Goal: Information Seeking & Learning: Learn about a topic

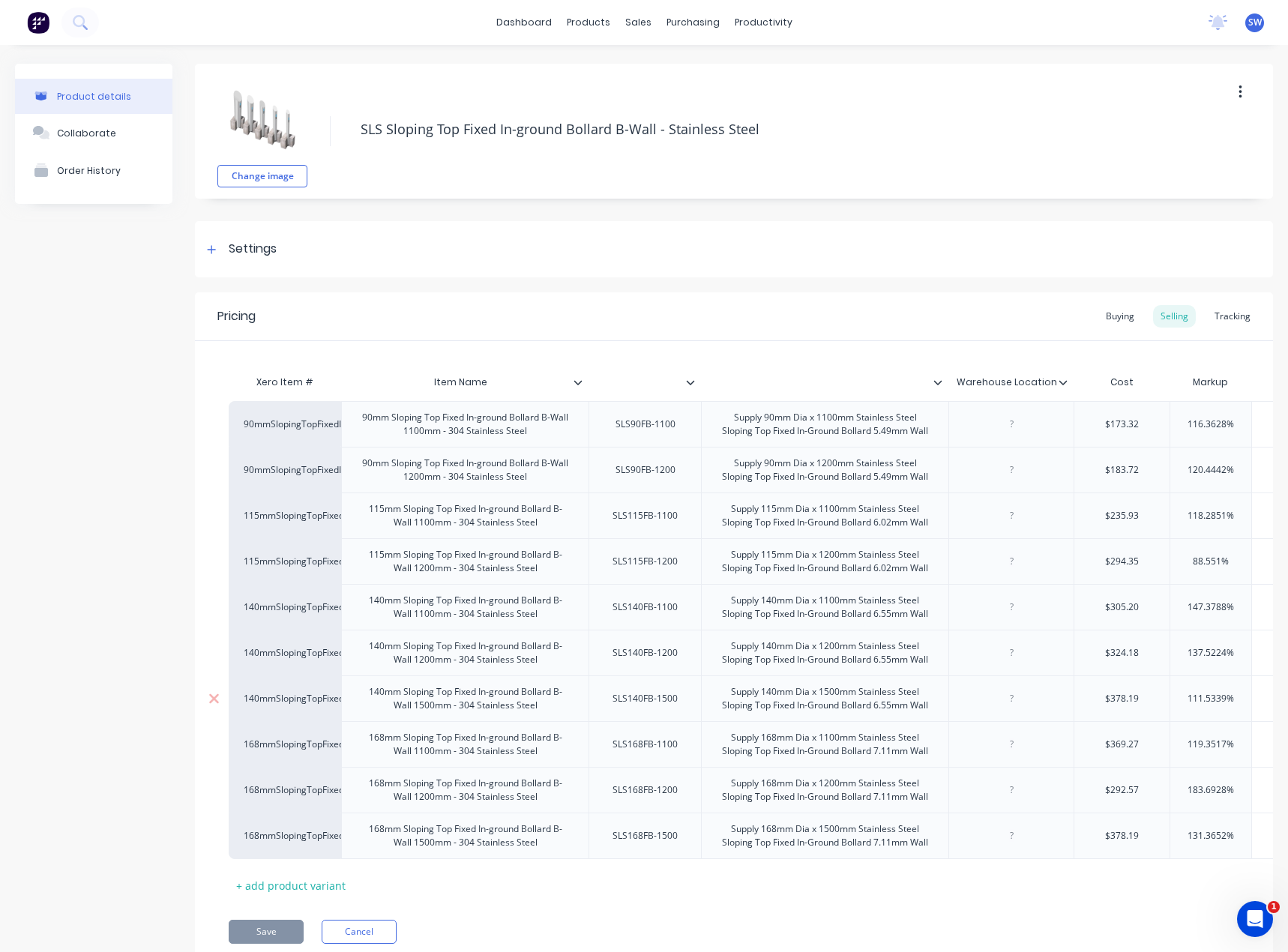
scroll to position [0, 375]
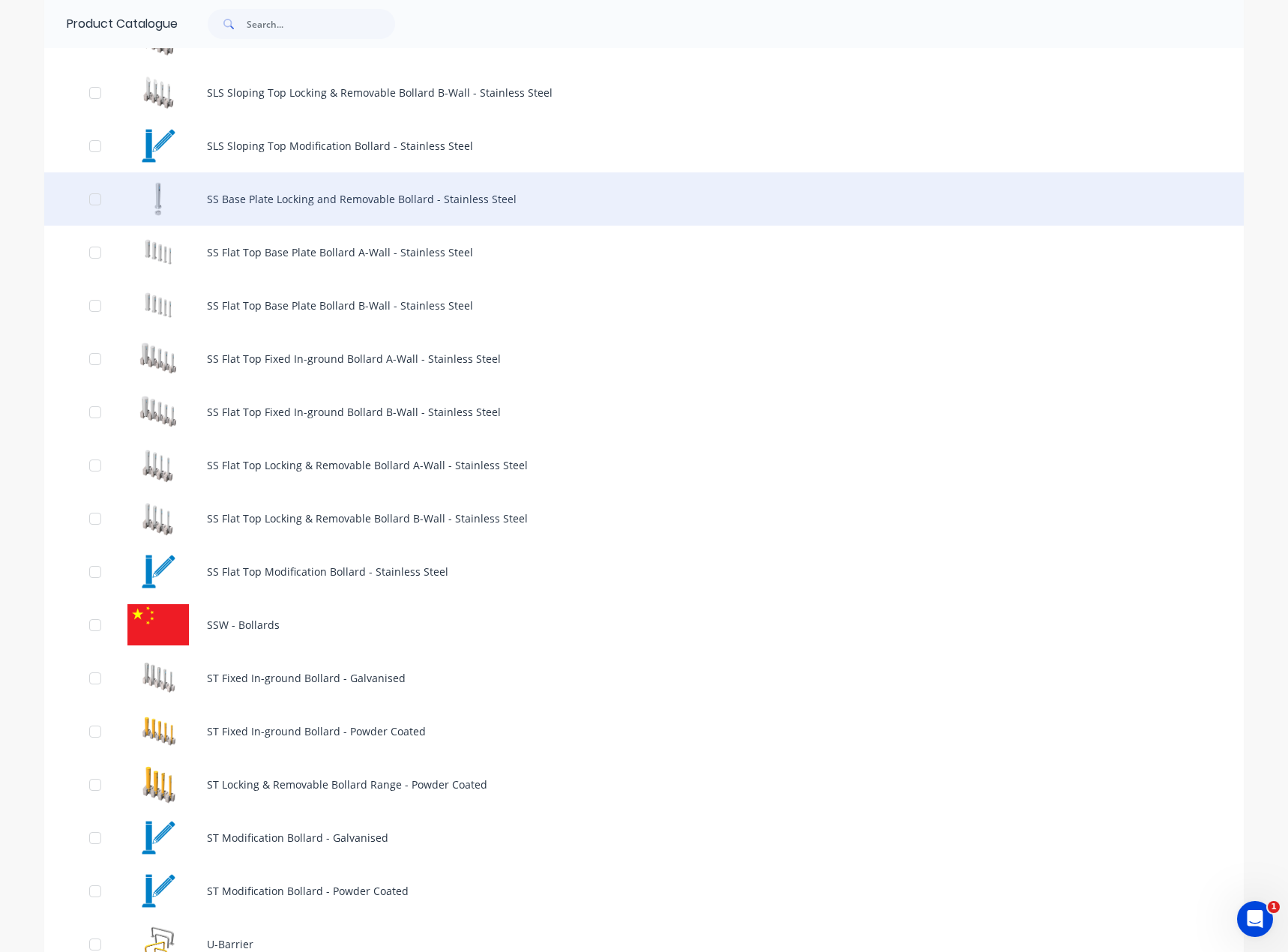
scroll to position [1125, 0]
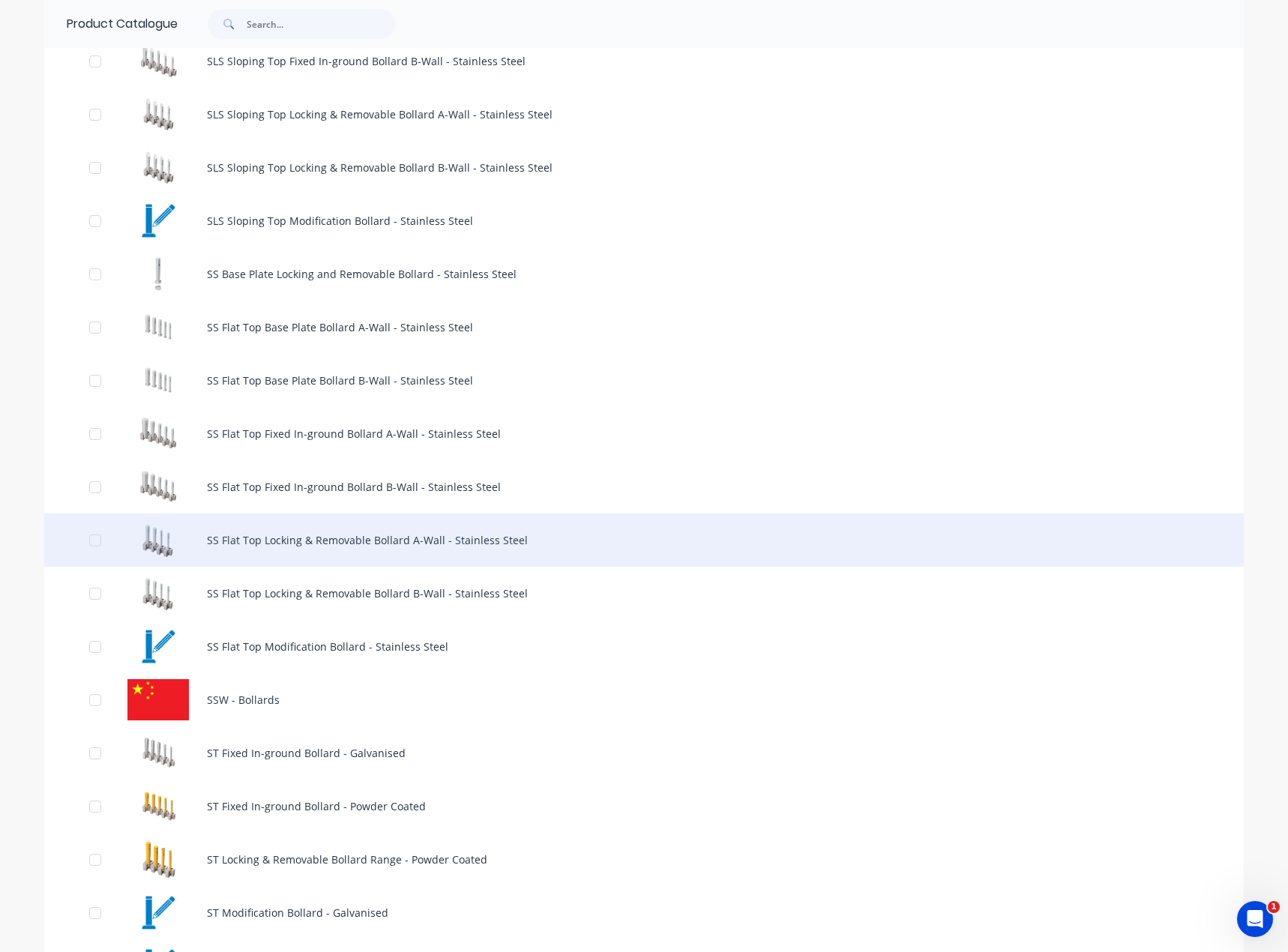
click at [329, 532] on div "SS Flat Top Locking & Removable Bollard A-Wall - Stainless Steel" at bounding box center [644, 540] width 1200 height 53
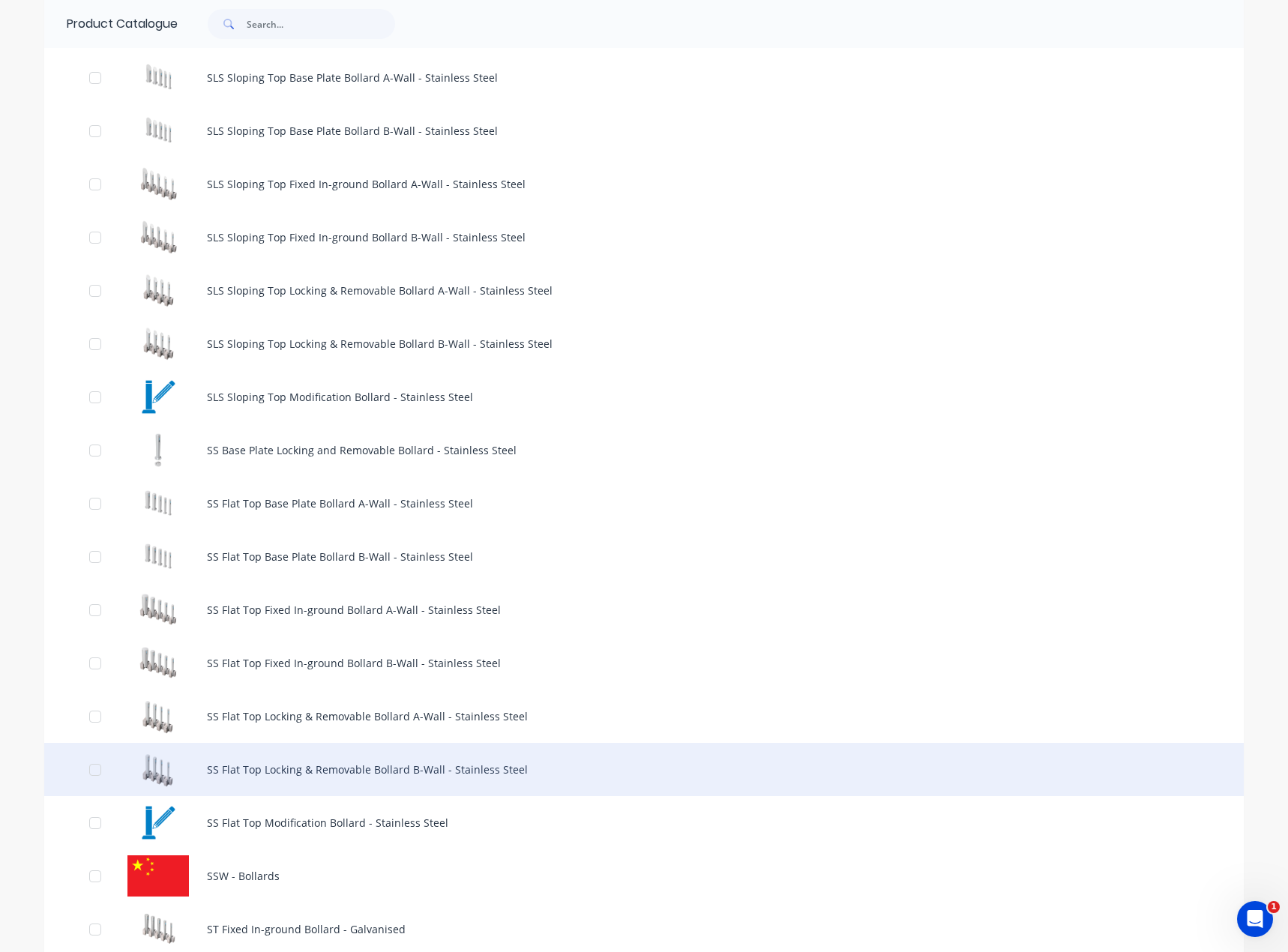
scroll to position [975, 0]
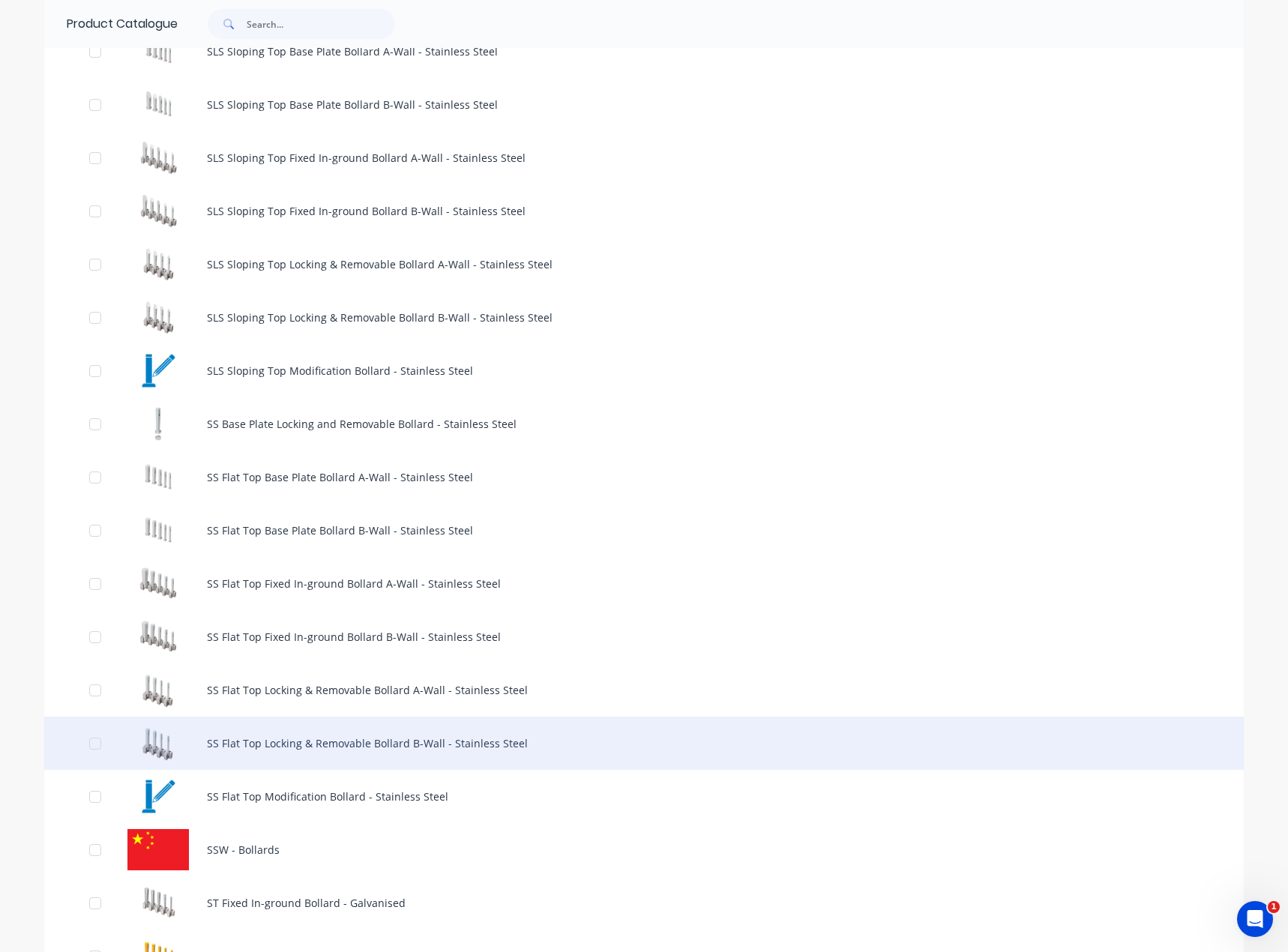
click at [512, 753] on div "SS Flat Top Locking & Removable Bollard B-Wall - Stainless Steel" at bounding box center [644, 744] width 1200 height 53
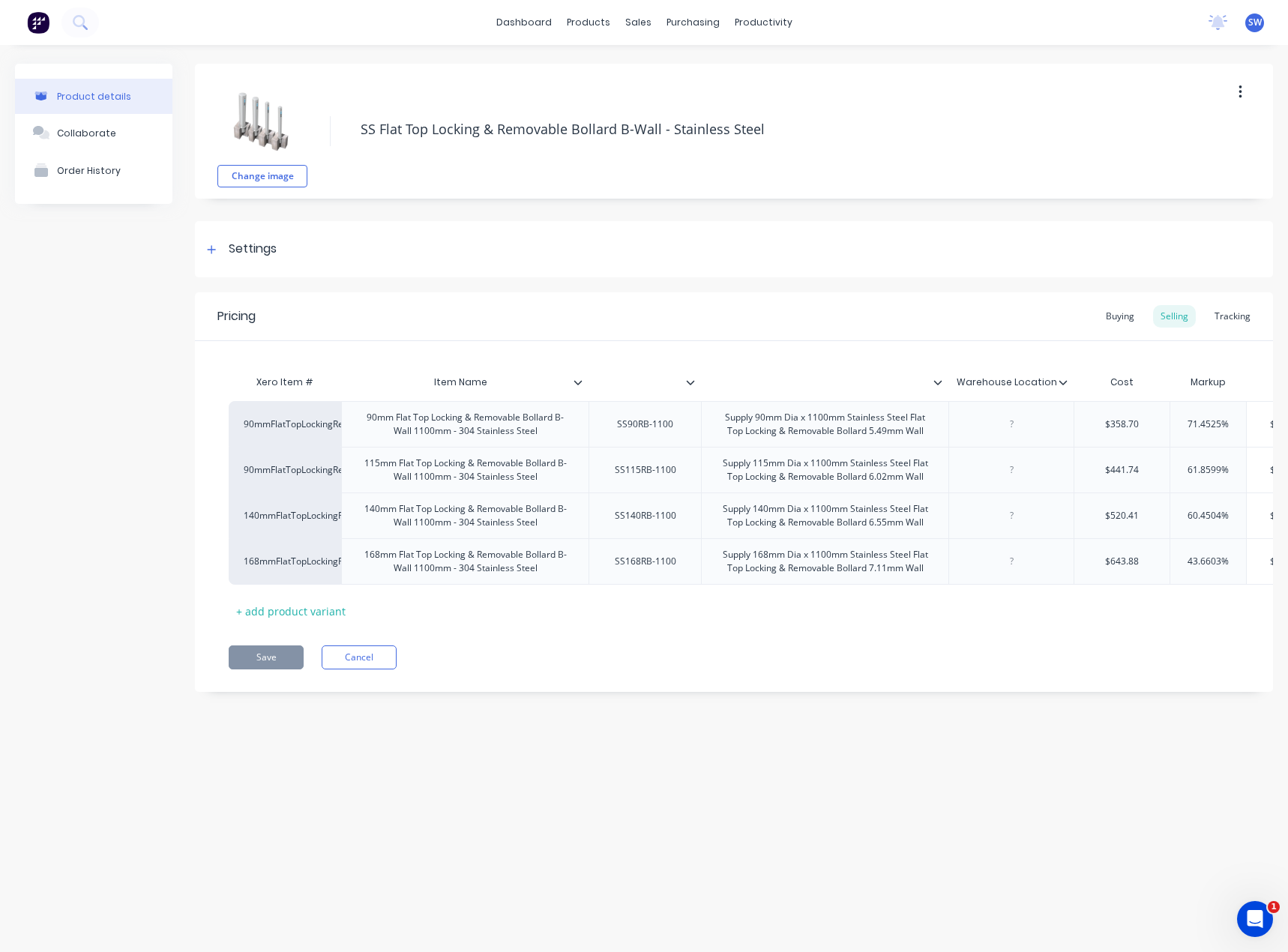
click at [54, 373] on div "Product details Collaborate Order History" at bounding box center [94, 389] width 158 height 651
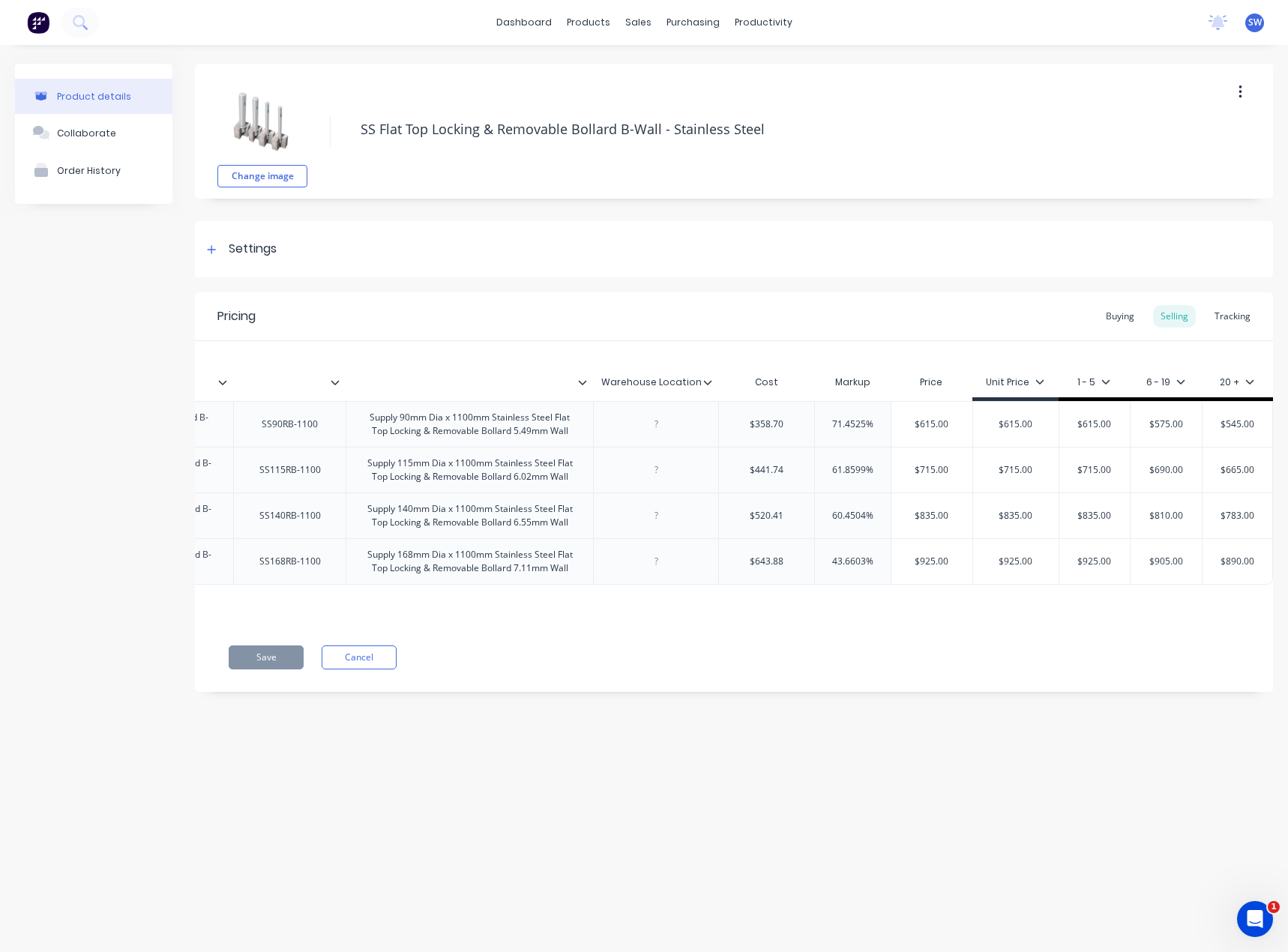
scroll to position [0, 357]
click at [371, 670] on button "Cancel" at bounding box center [359, 657] width 75 height 24
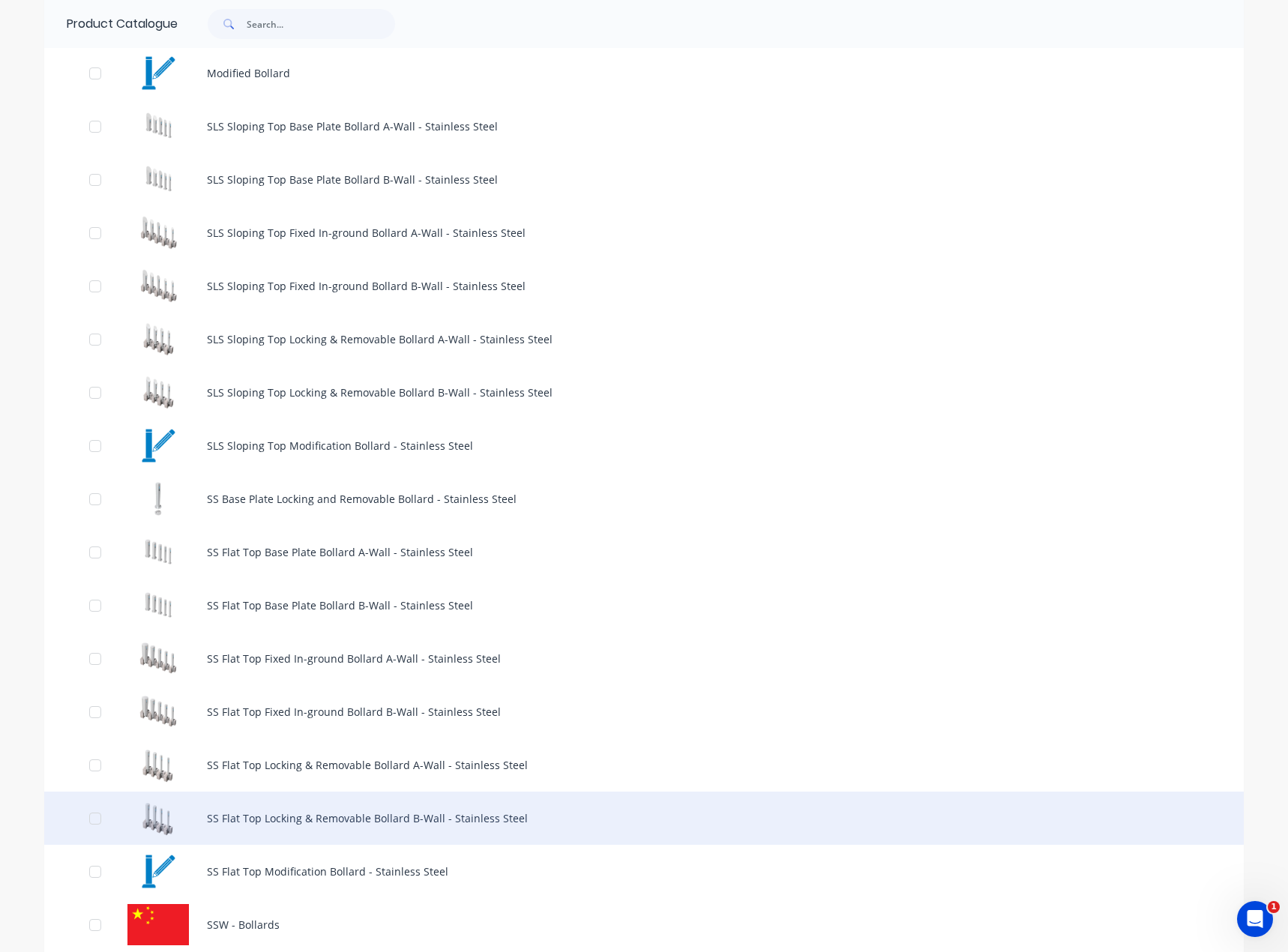
scroll to position [825, 0]
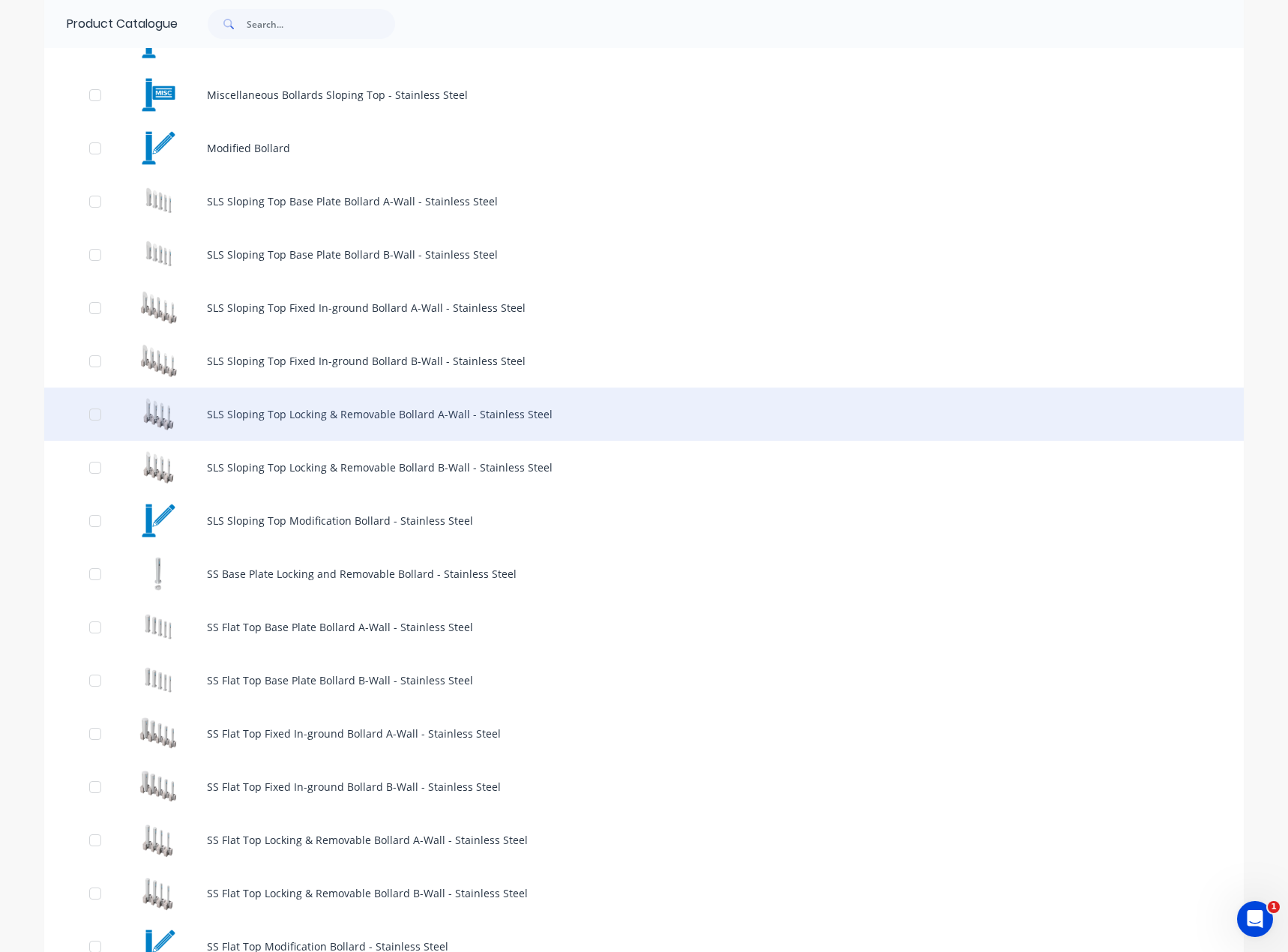
click at [295, 416] on div "SLS Sloping Top Locking & Removable Bollard A-Wall - Stainless Steel" at bounding box center [644, 415] width 1200 height 53
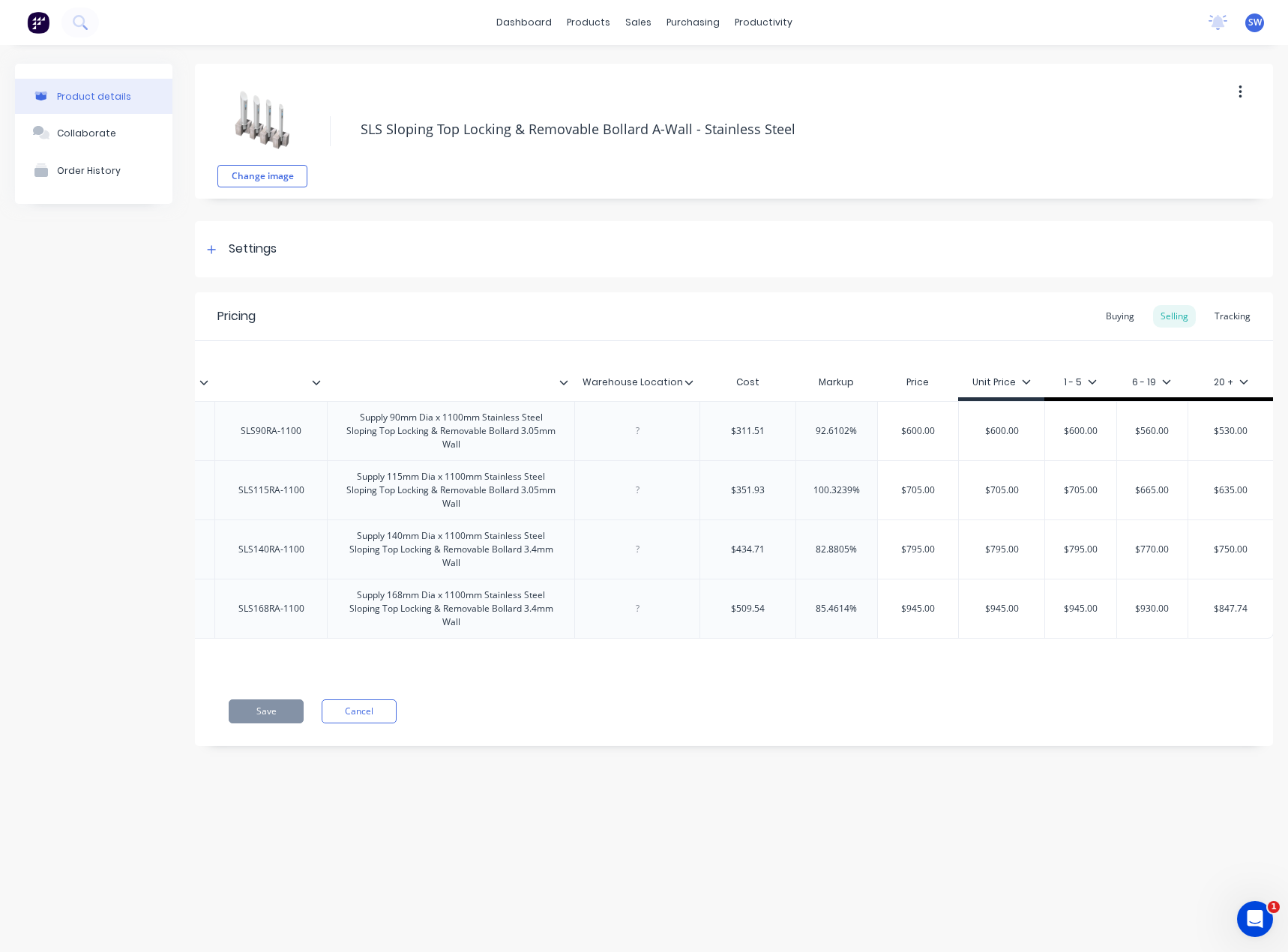
scroll to position [0, 375]
click at [345, 723] on button "Cancel" at bounding box center [359, 711] width 75 height 24
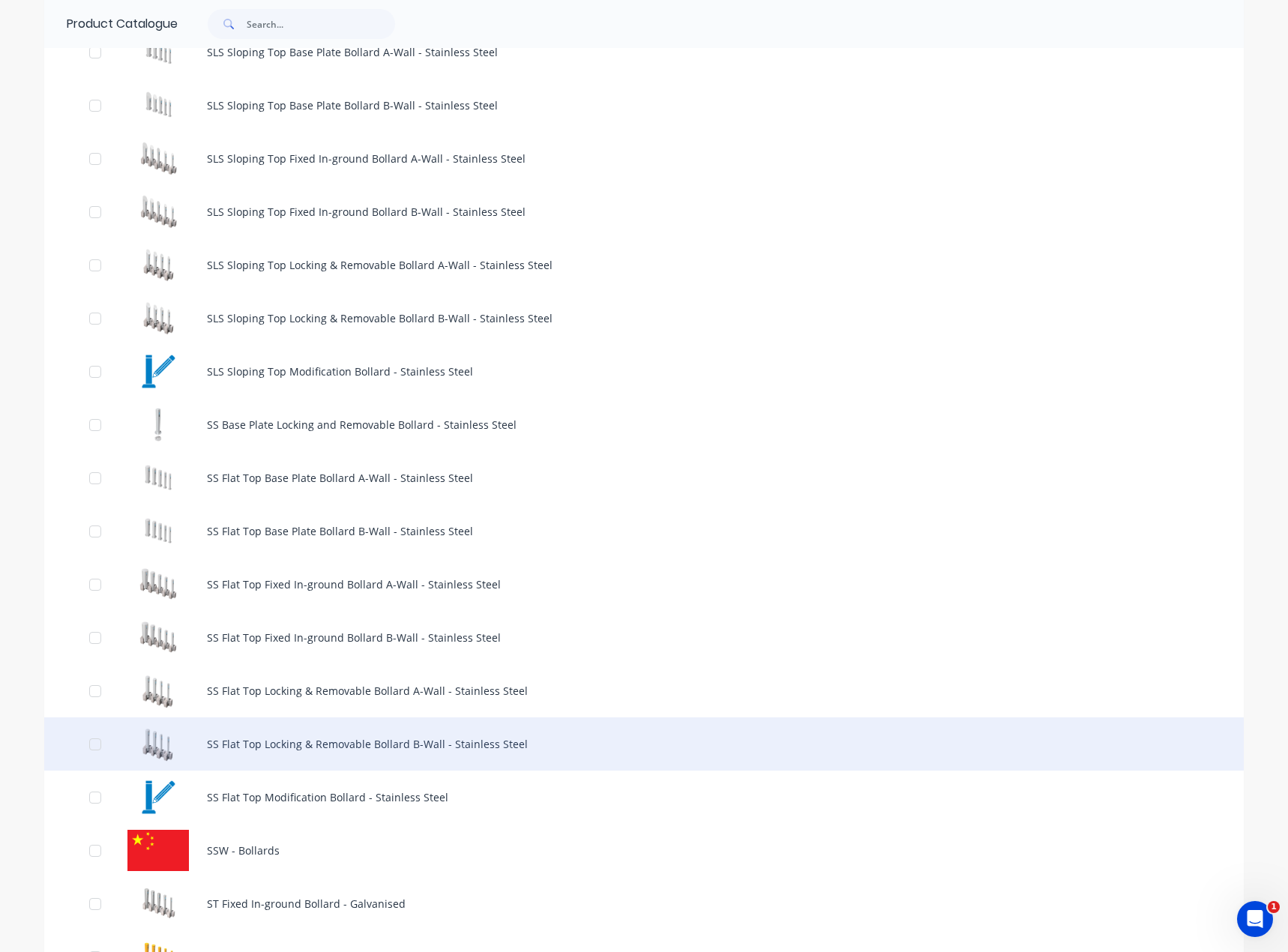
scroll to position [975, 0]
click at [445, 733] on div "SS Flat Top Locking & Removable Bollard B-Wall - Stainless Steel" at bounding box center [644, 744] width 1200 height 53
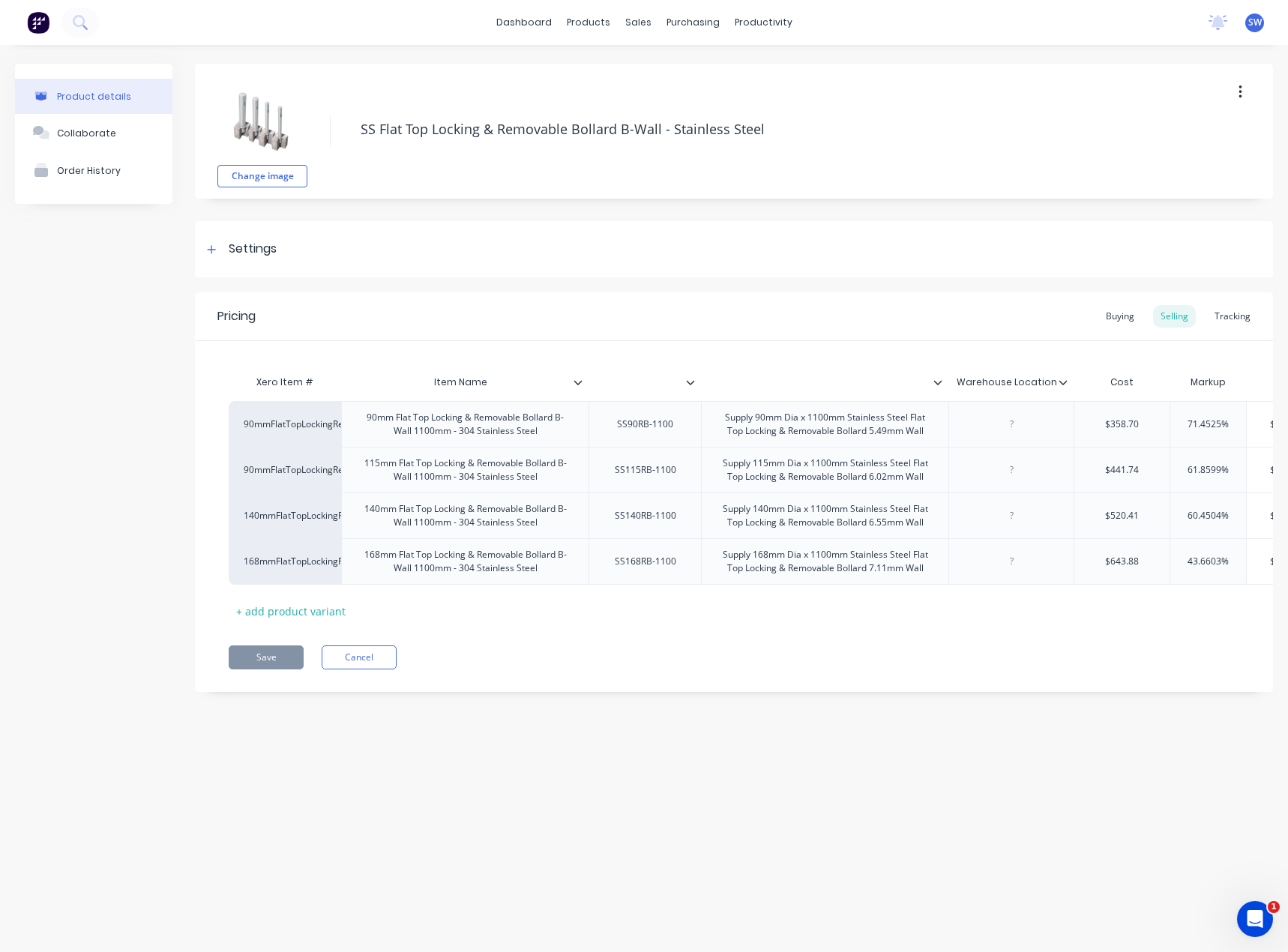
type textarea "x"
click at [556, 25] on link "dashboard" at bounding box center [524, 23] width 70 height 23
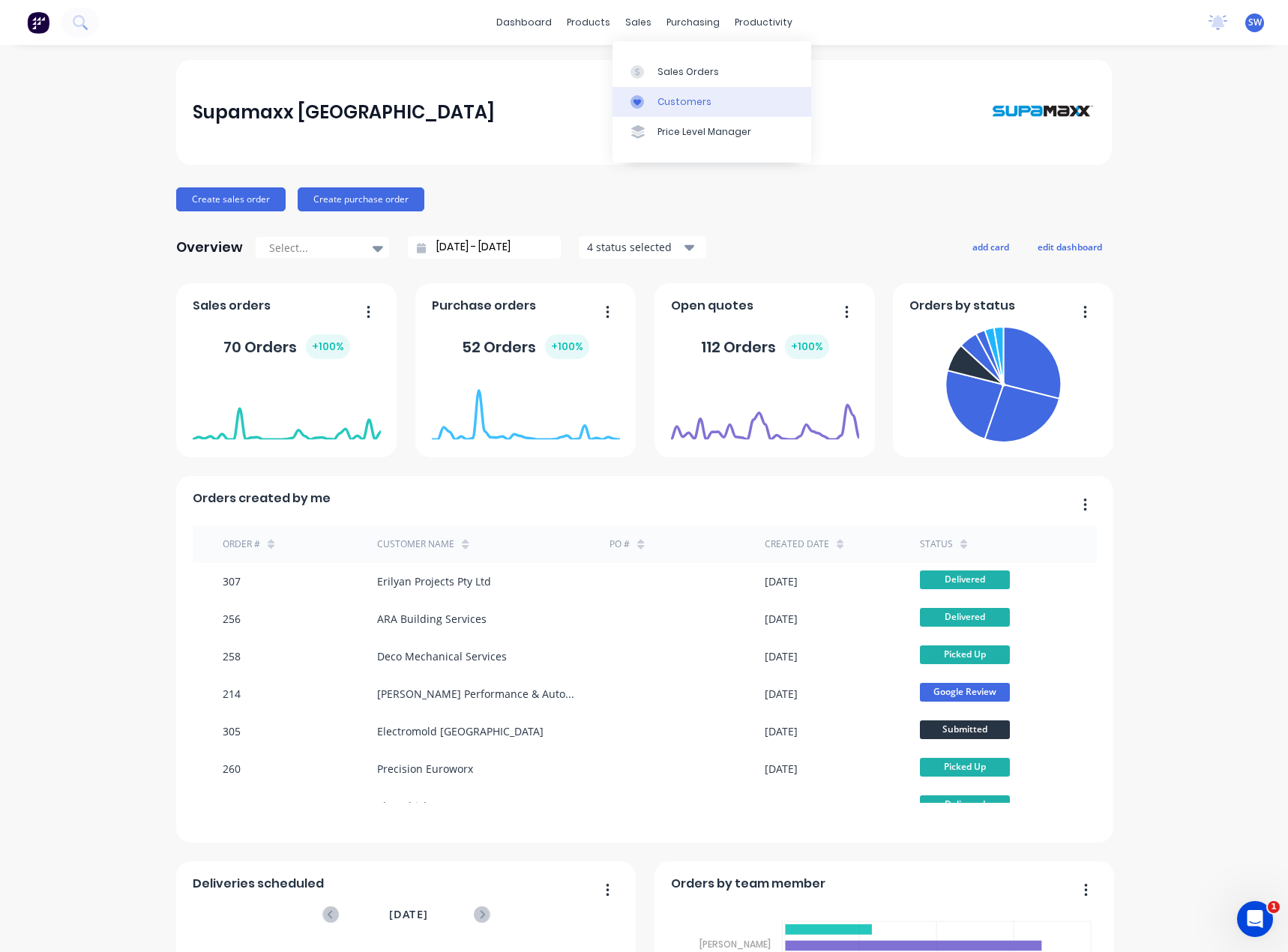
click at [657, 98] on div "Customers" at bounding box center [684, 102] width 54 height 13
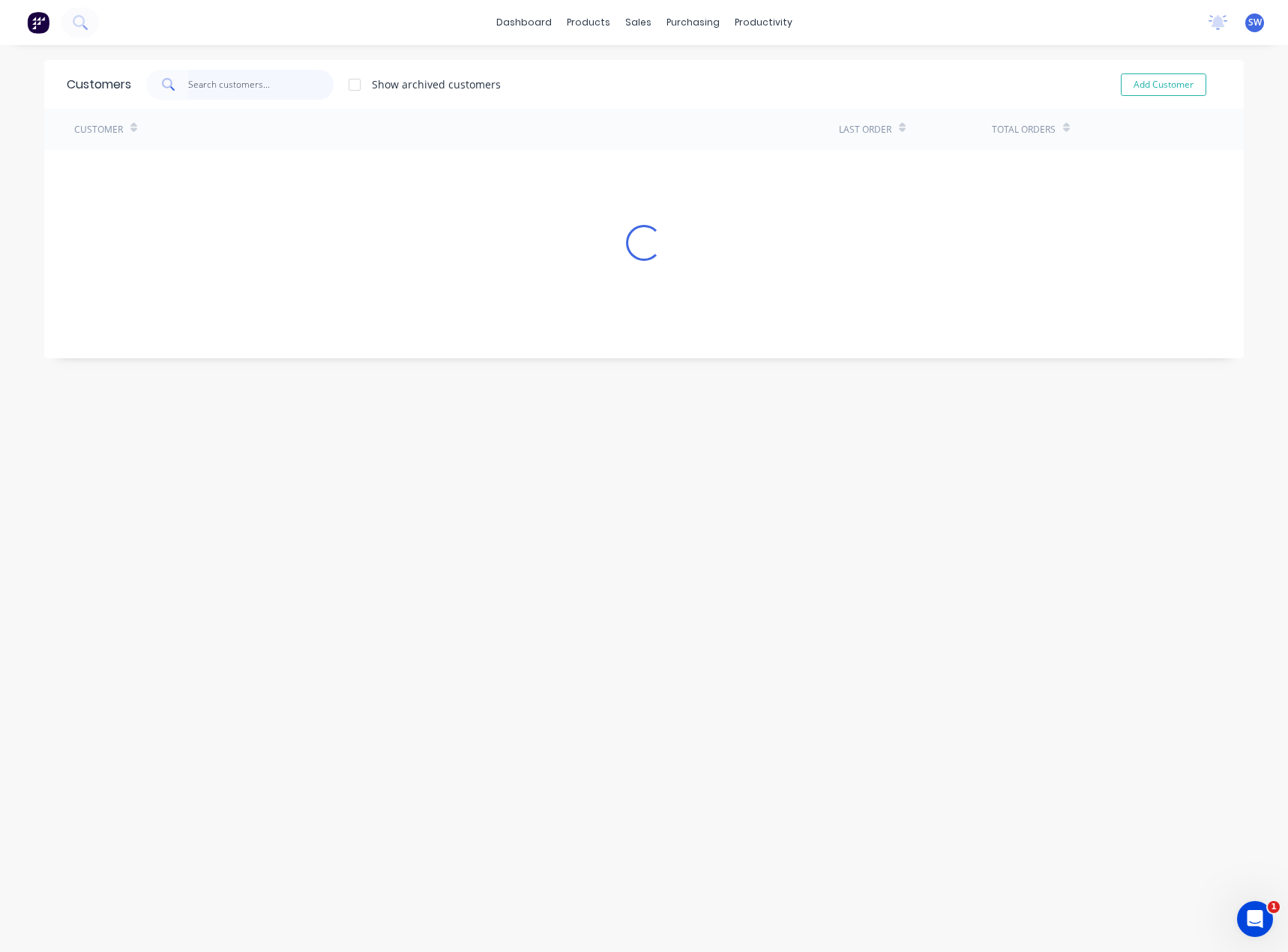
click at [212, 81] on input "text" at bounding box center [262, 85] width 146 height 30
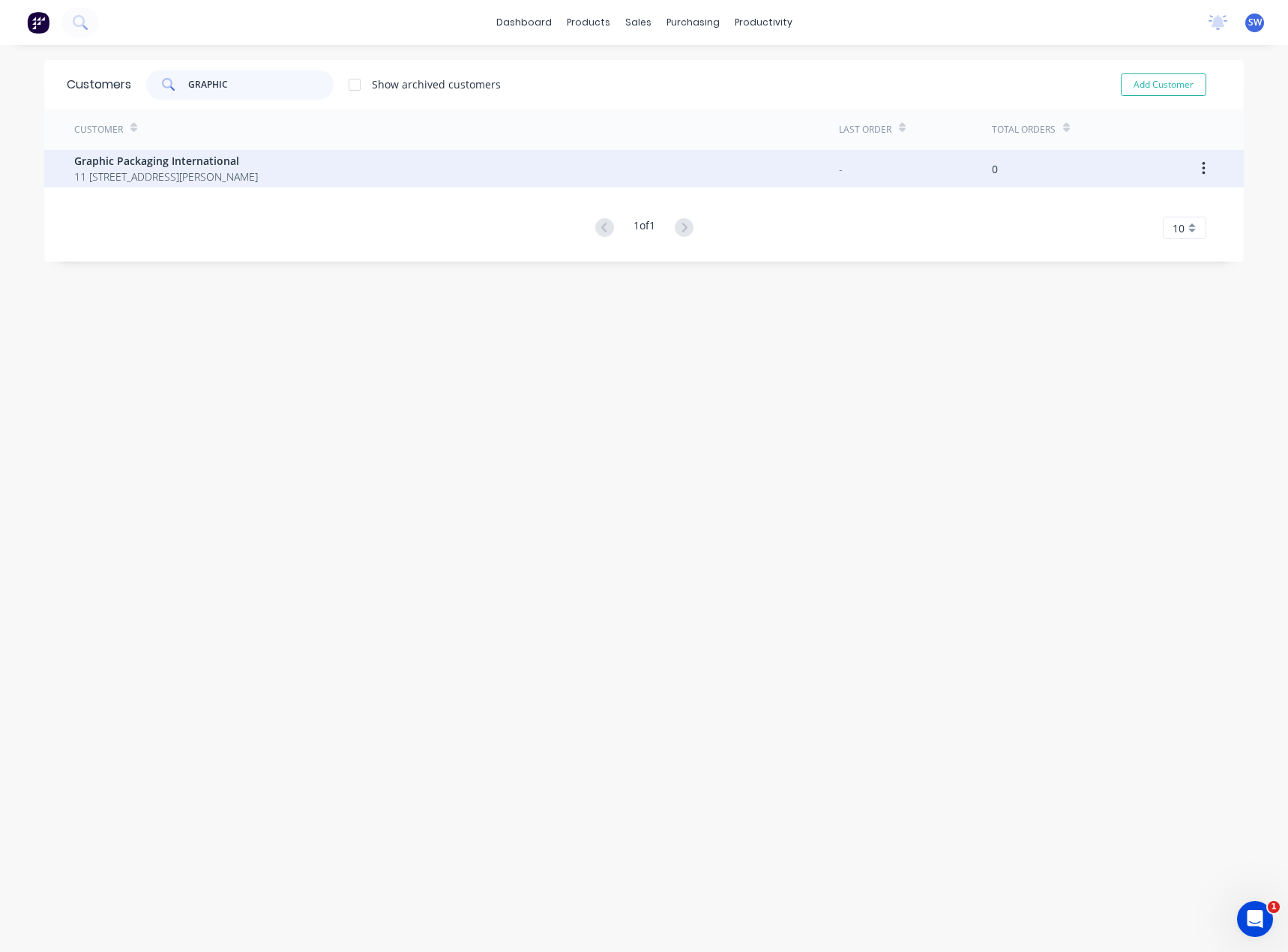
type input "GRAPHIC"
click at [162, 167] on span "Graphic Packaging International" at bounding box center [166, 161] width 184 height 16
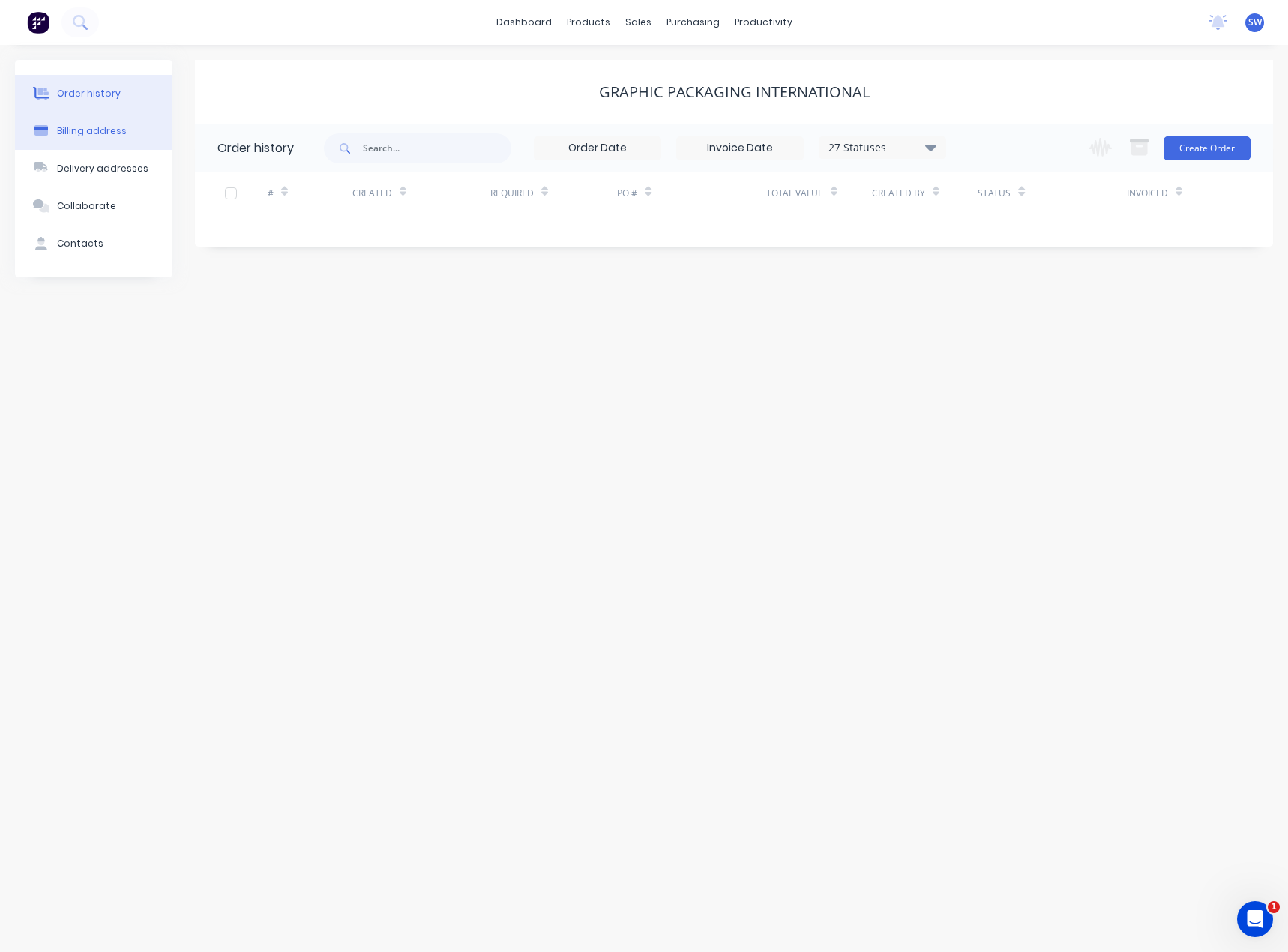
click at [115, 125] on div "Billing address" at bounding box center [91, 131] width 69 height 13
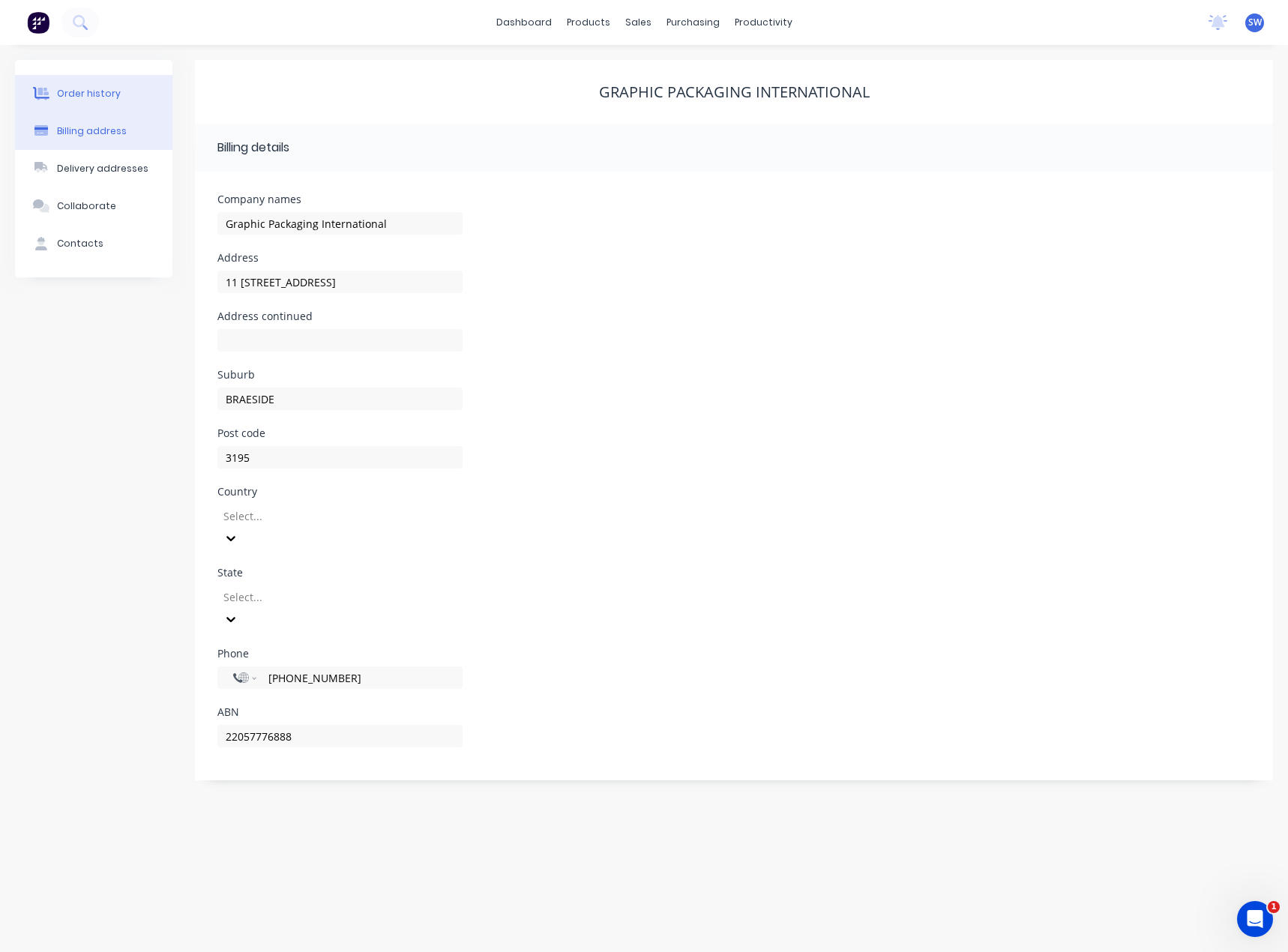
click at [75, 95] on div "Order history" at bounding box center [88, 93] width 64 height 13
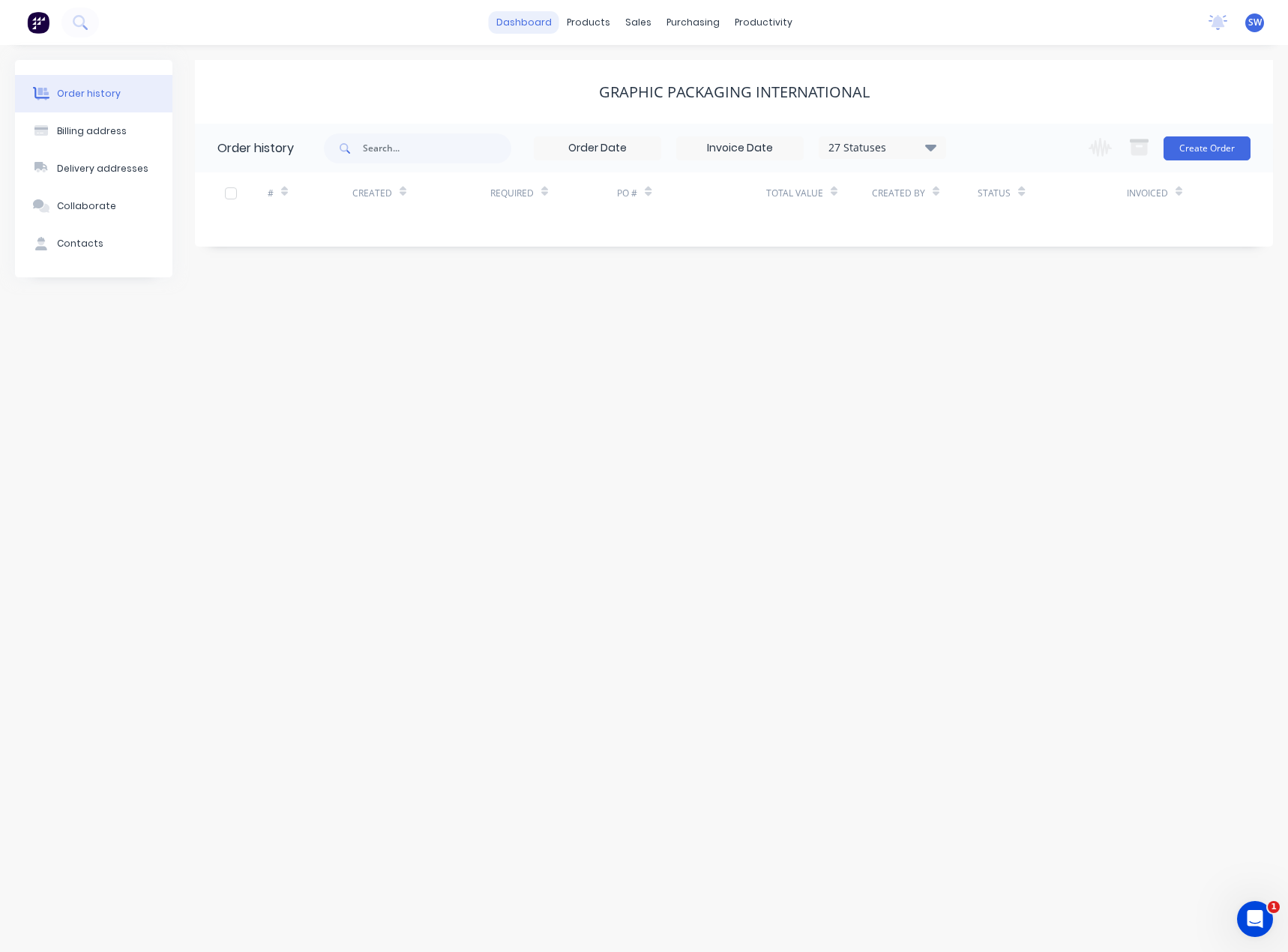
click at [516, 25] on link "dashboard" at bounding box center [524, 23] width 70 height 23
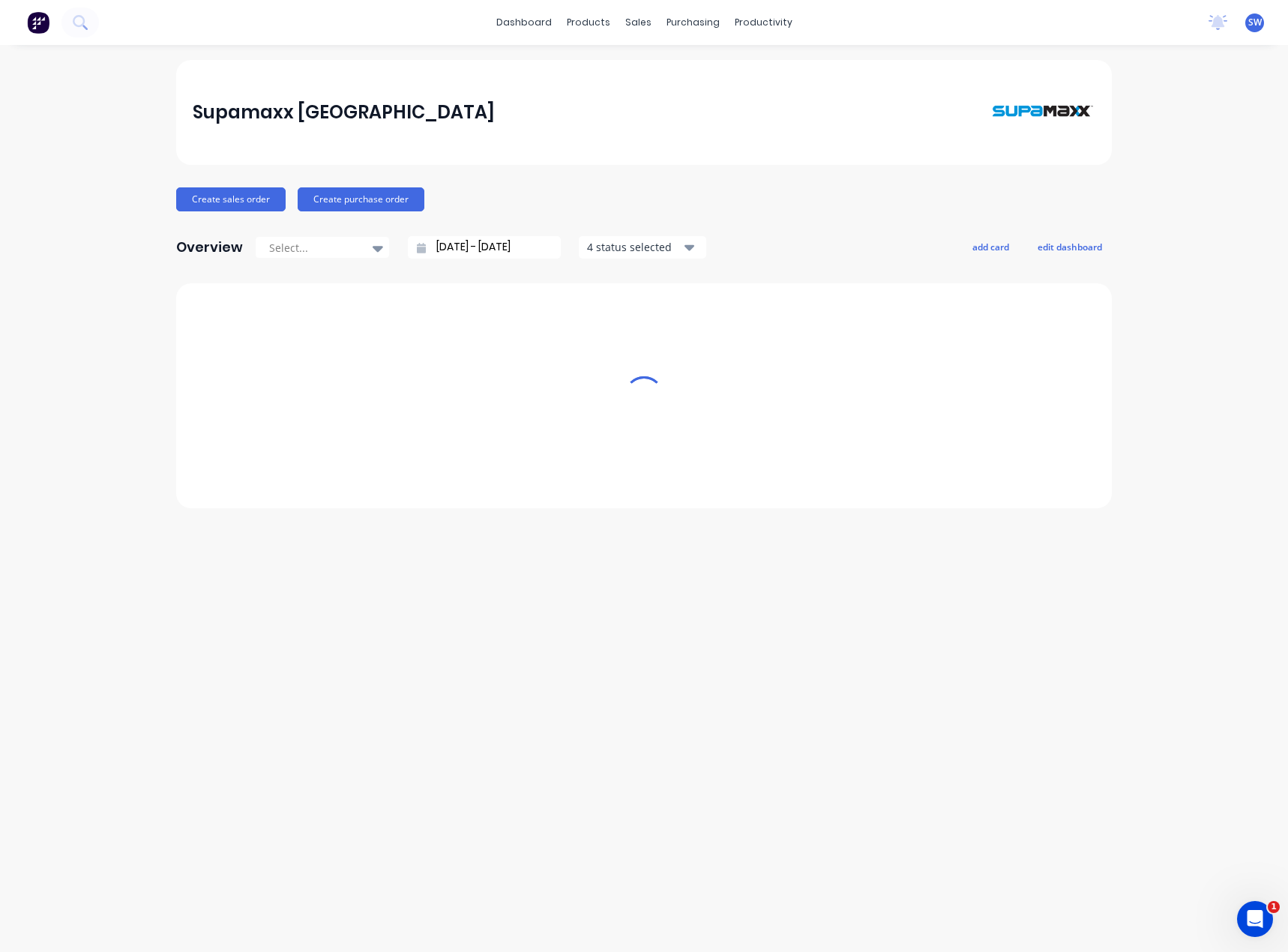
click at [589, 23] on div "products" at bounding box center [588, 23] width 58 height 23
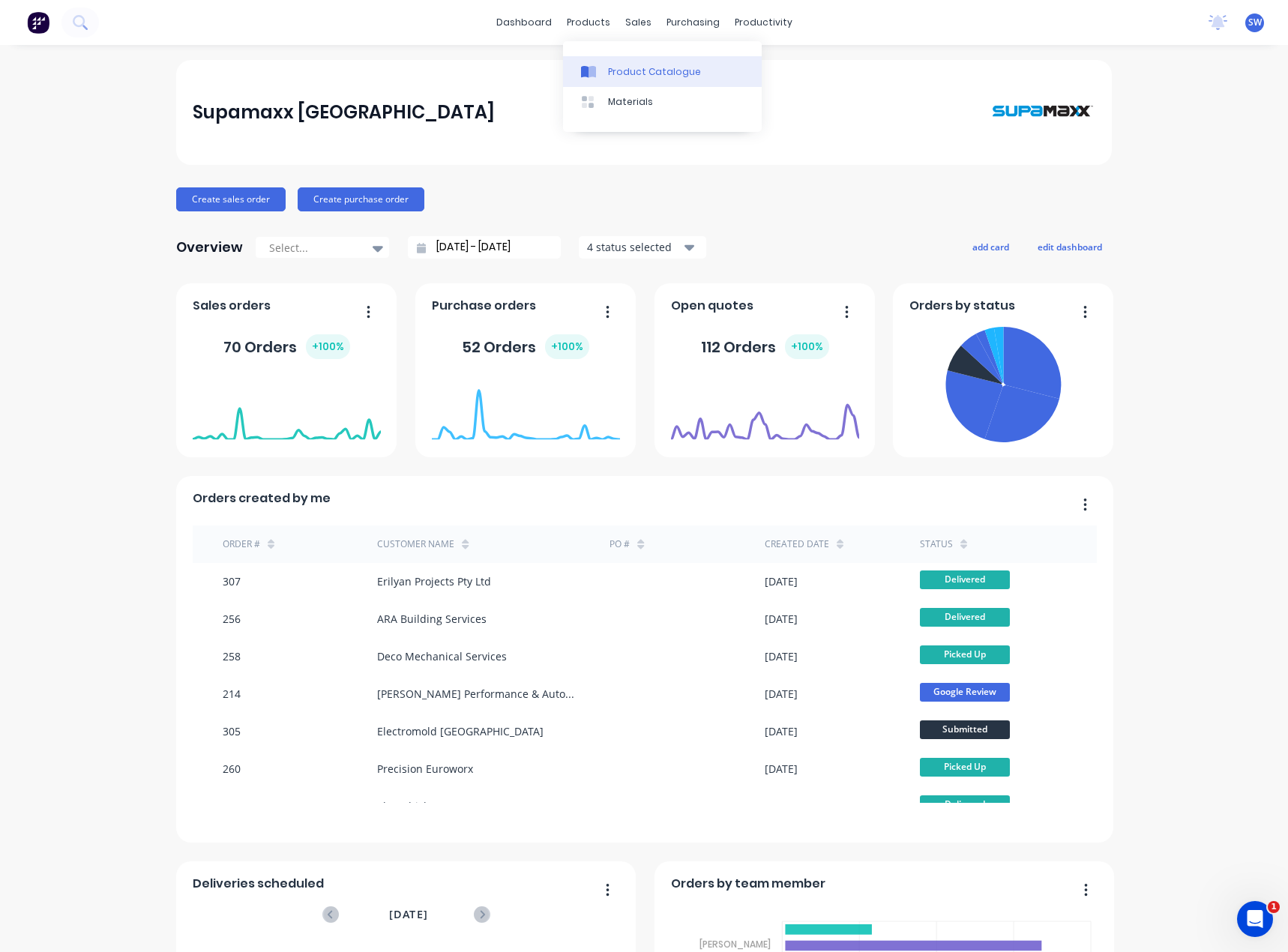
click at [603, 62] on link "Product Catalogue" at bounding box center [662, 71] width 199 height 30
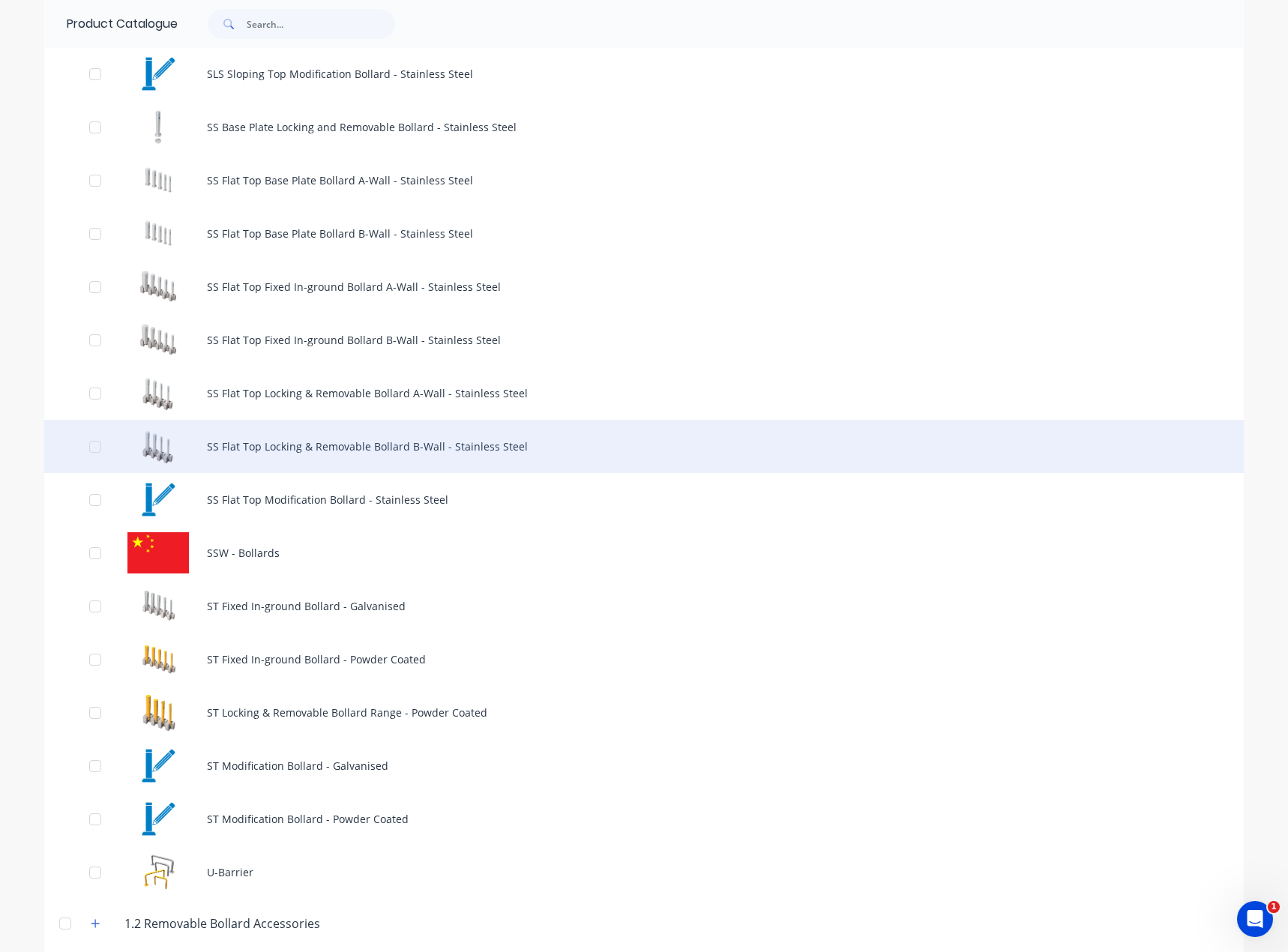
scroll to position [1274, 0]
click at [505, 445] on div "SS Flat Top Locking & Removable Bollard B-Wall - Stainless Steel" at bounding box center [644, 443] width 1200 height 53
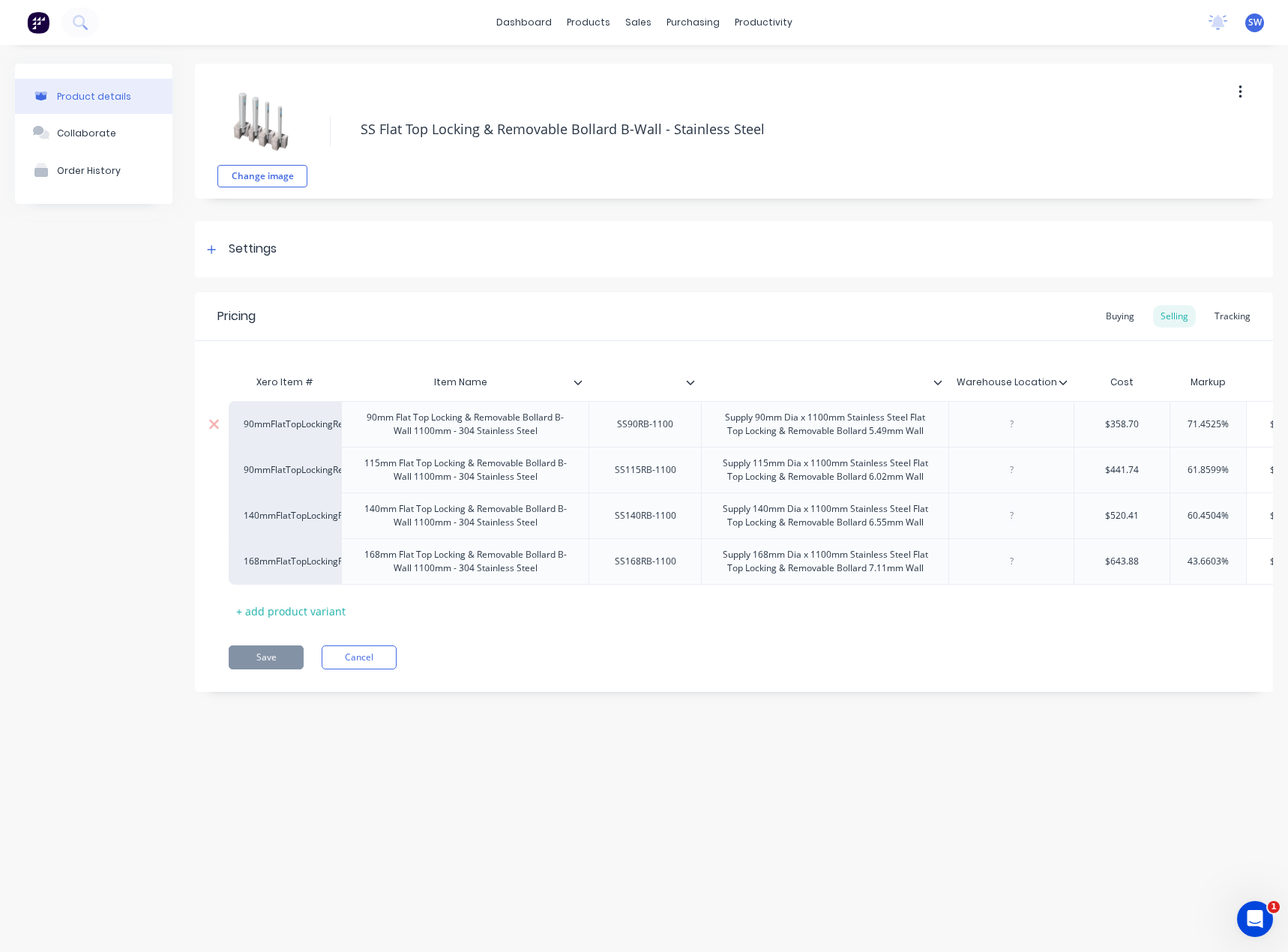
type textarea "x"
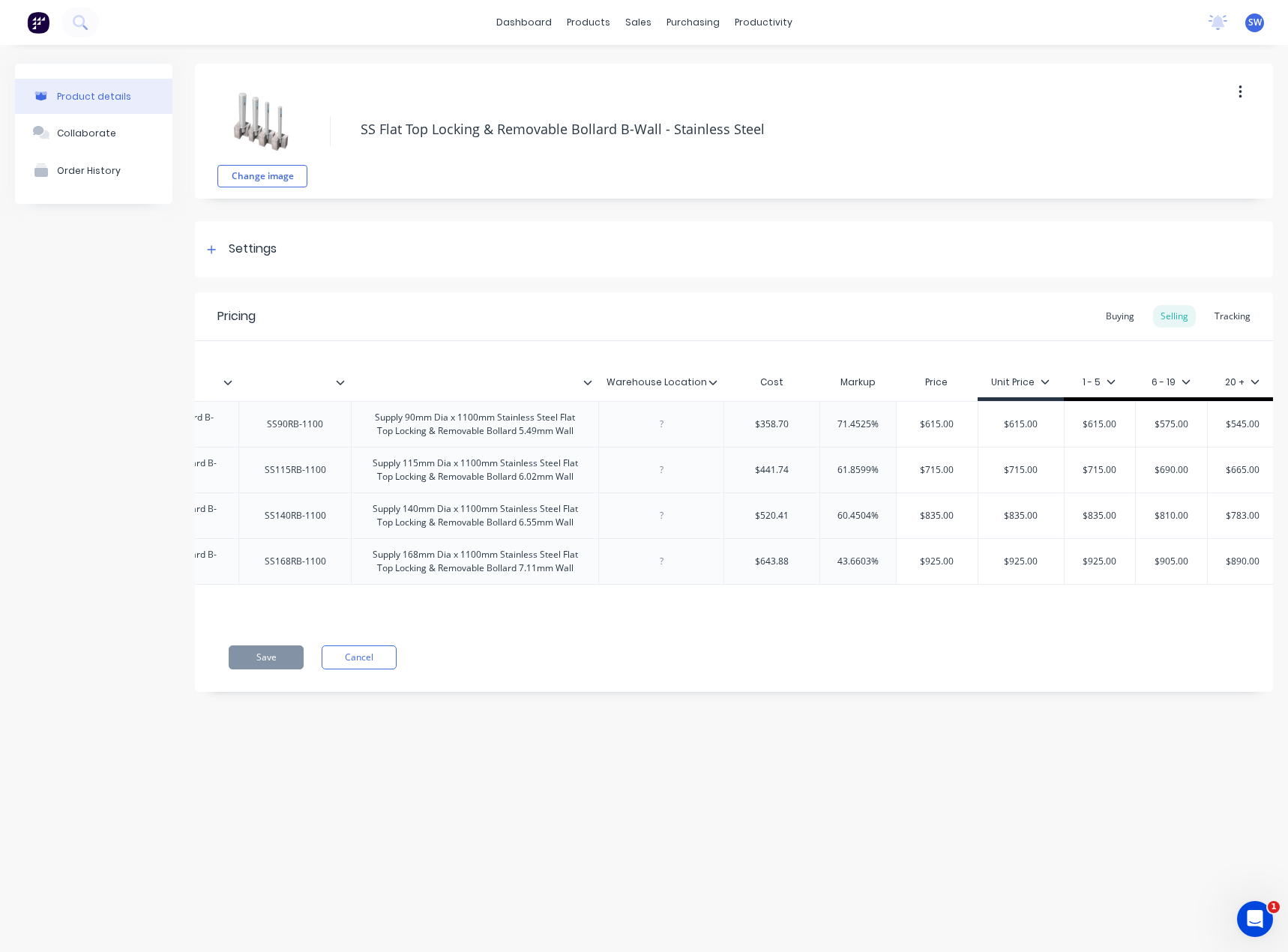
scroll to position [0, 357]
click at [349, 669] on button "Cancel" at bounding box center [359, 657] width 75 height 24
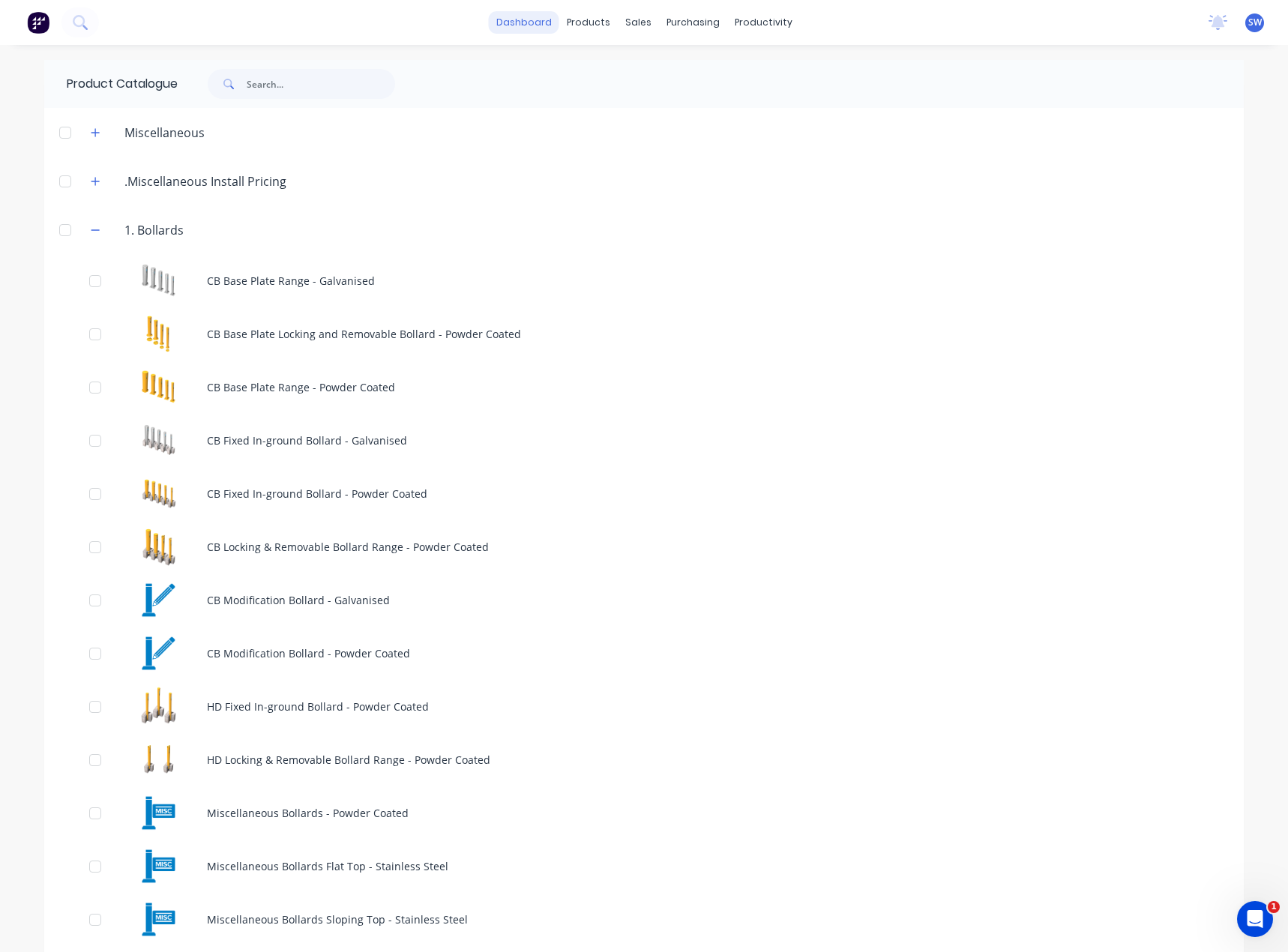
click at [518, 27] on link "dashboard" at bounding box center [524, 23] width 70 height 23
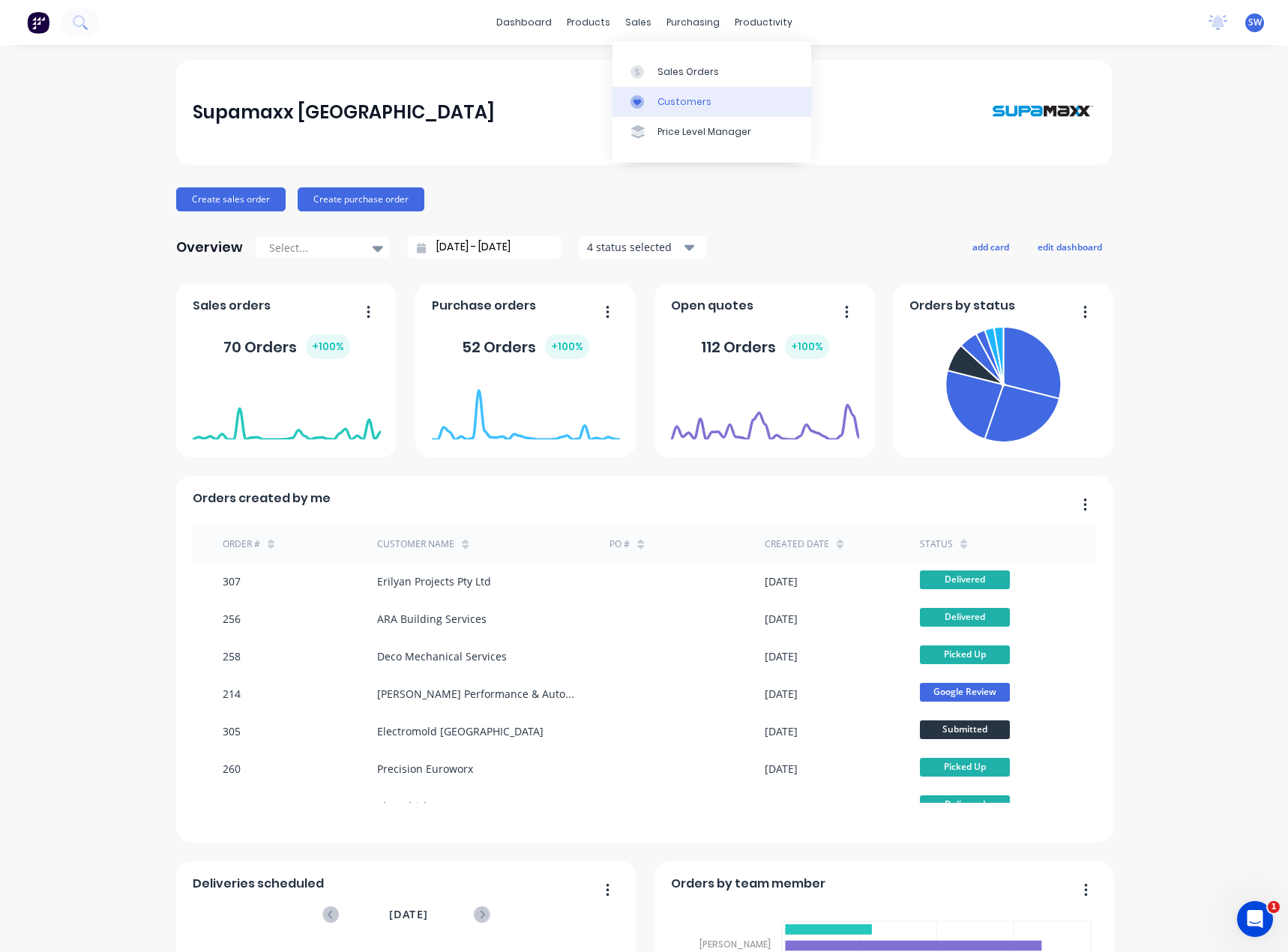
click at [670, 103] on div "Customers" at bounding box center [684, 102] width 54 height 13
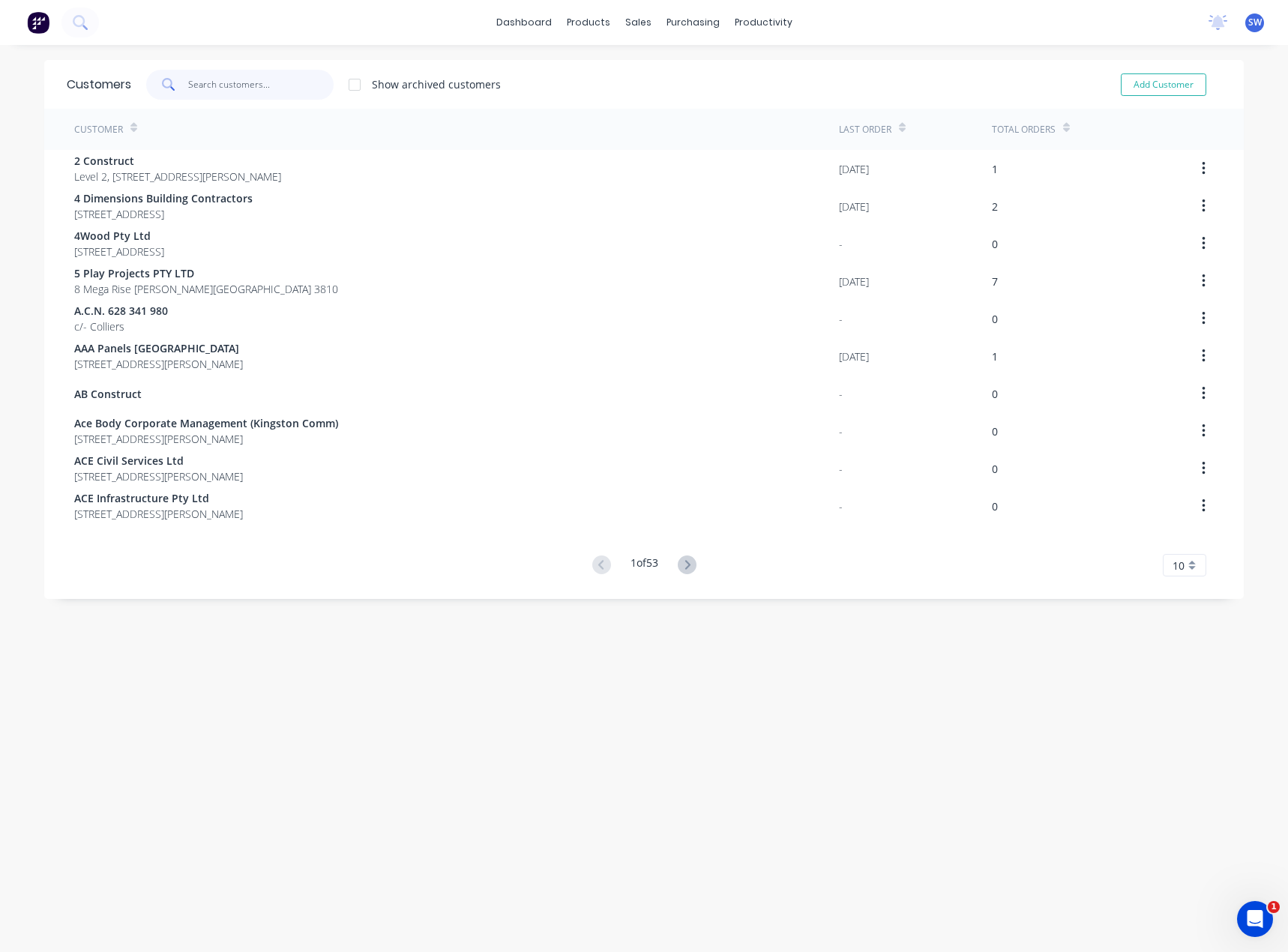
click at [276, 79] on input "text" at bounding box center [262, 85] width 146 height 30
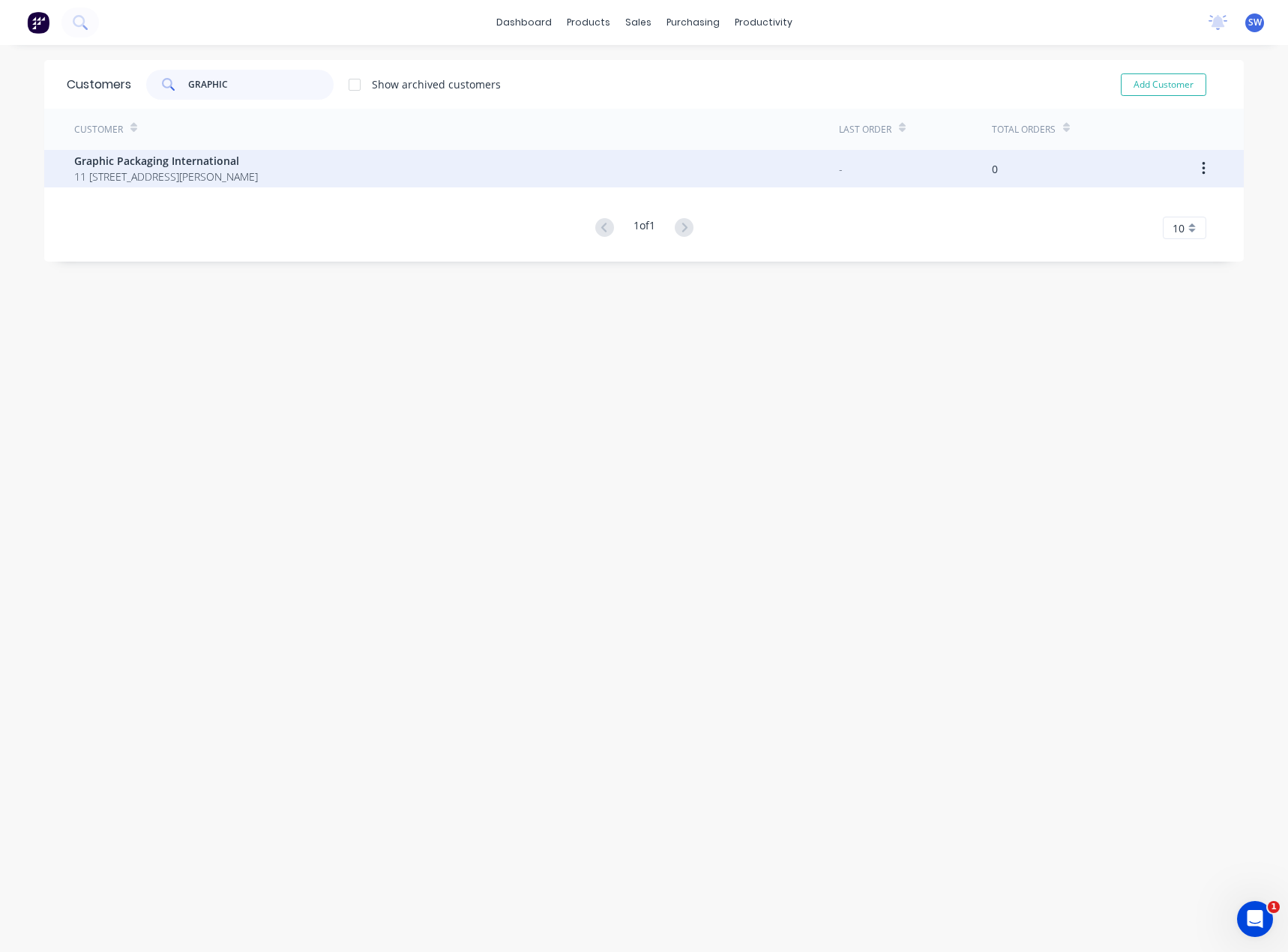
type input "GRAPHIC"
click at [187, 172] on span "11 [STREET_ADDRESS][PERSON_NAME]" at bounding box center [166, 176] width 184 height 16
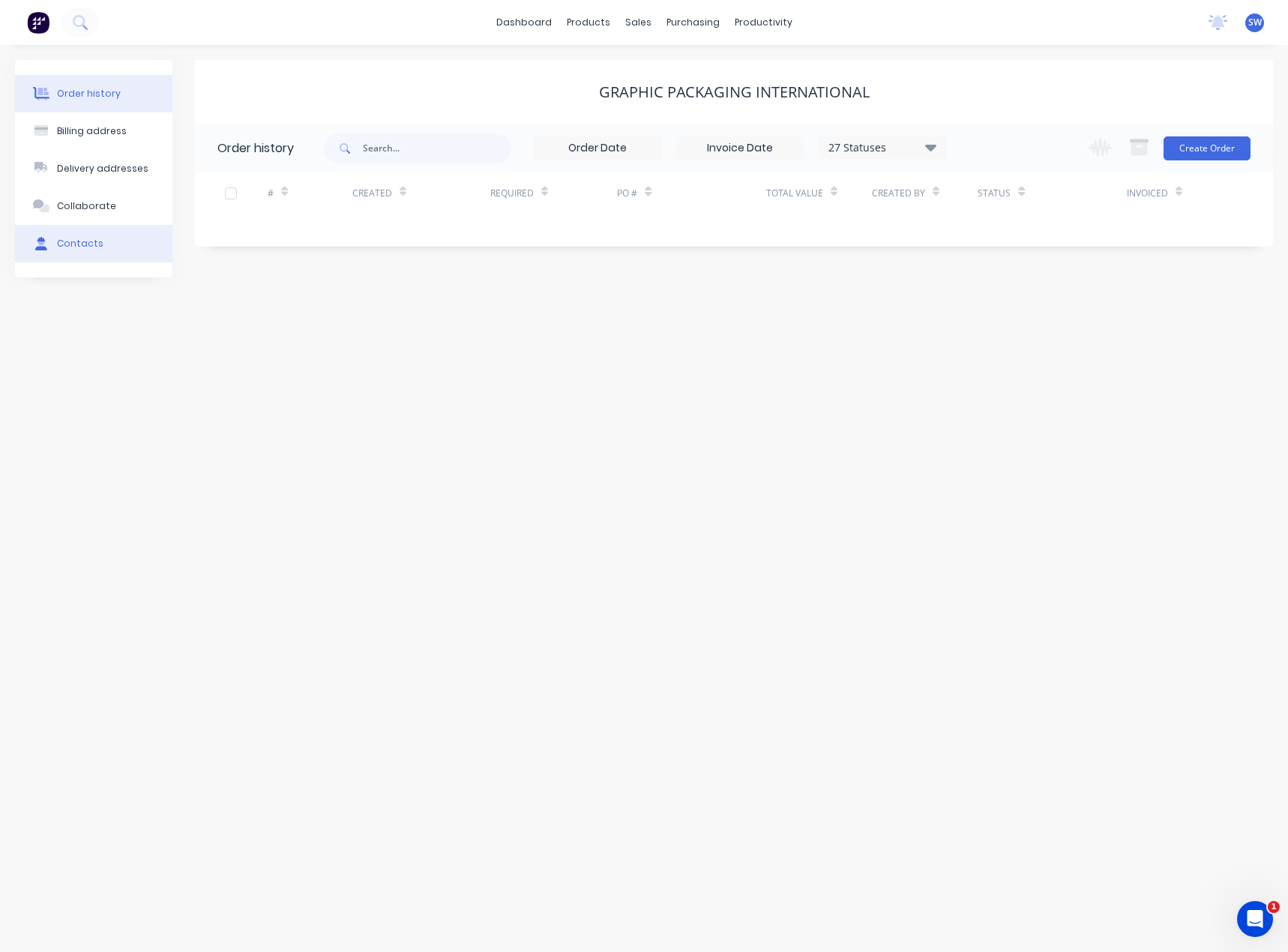
click at [94, 241] on div "Contacts" at bounding box center [80, 243] width 47 height 13
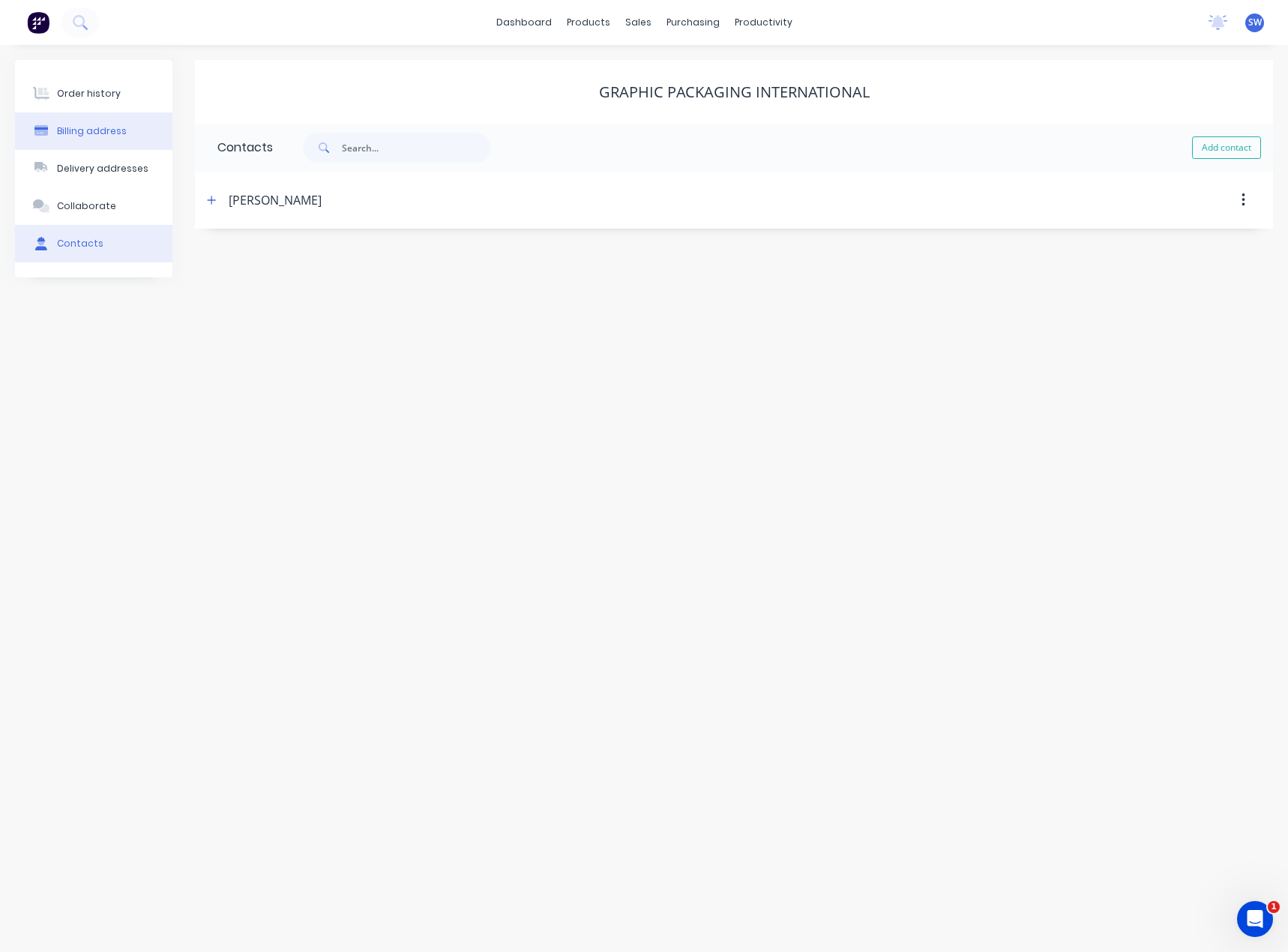
click at [90, 130] on div "Billing address" at bounding box center [91, 131] width 69 height 13
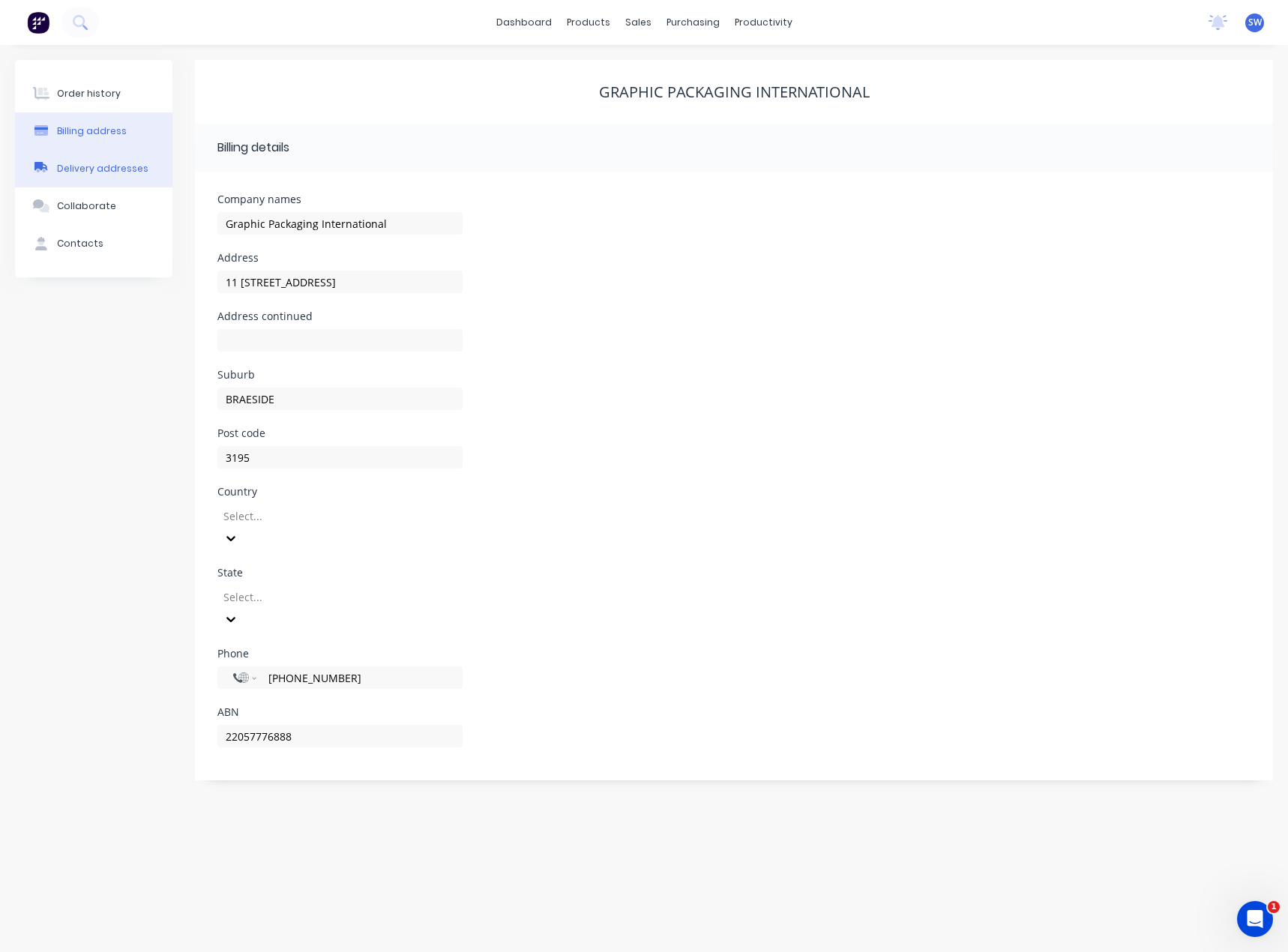
click at [76, 165] on div "Delivery addresses" at bounding box center [103, 168] width 91 height 13
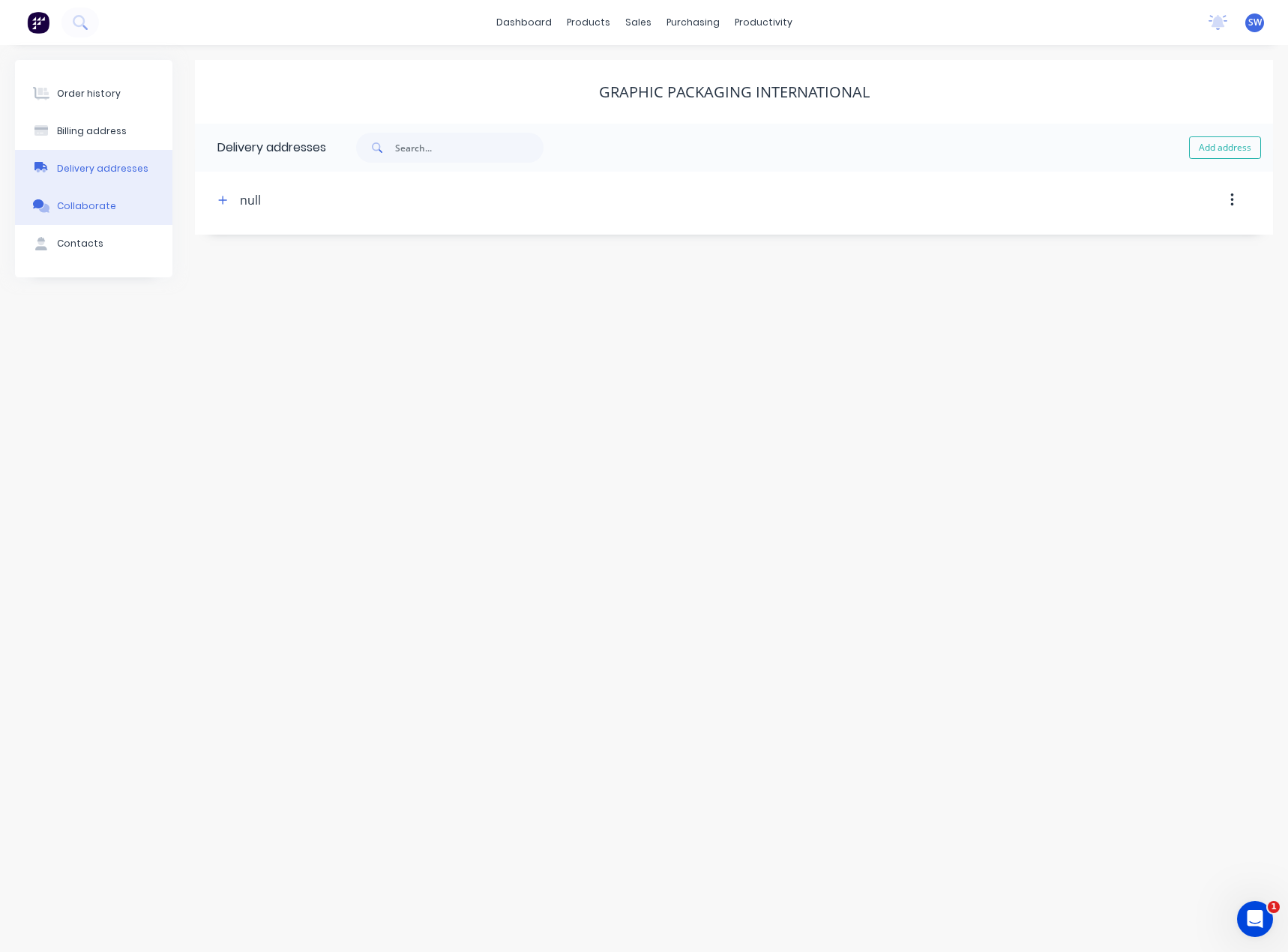
click at [94, 218] on button "Collaborate" at bounding box center [94, 205] width 158 height 37
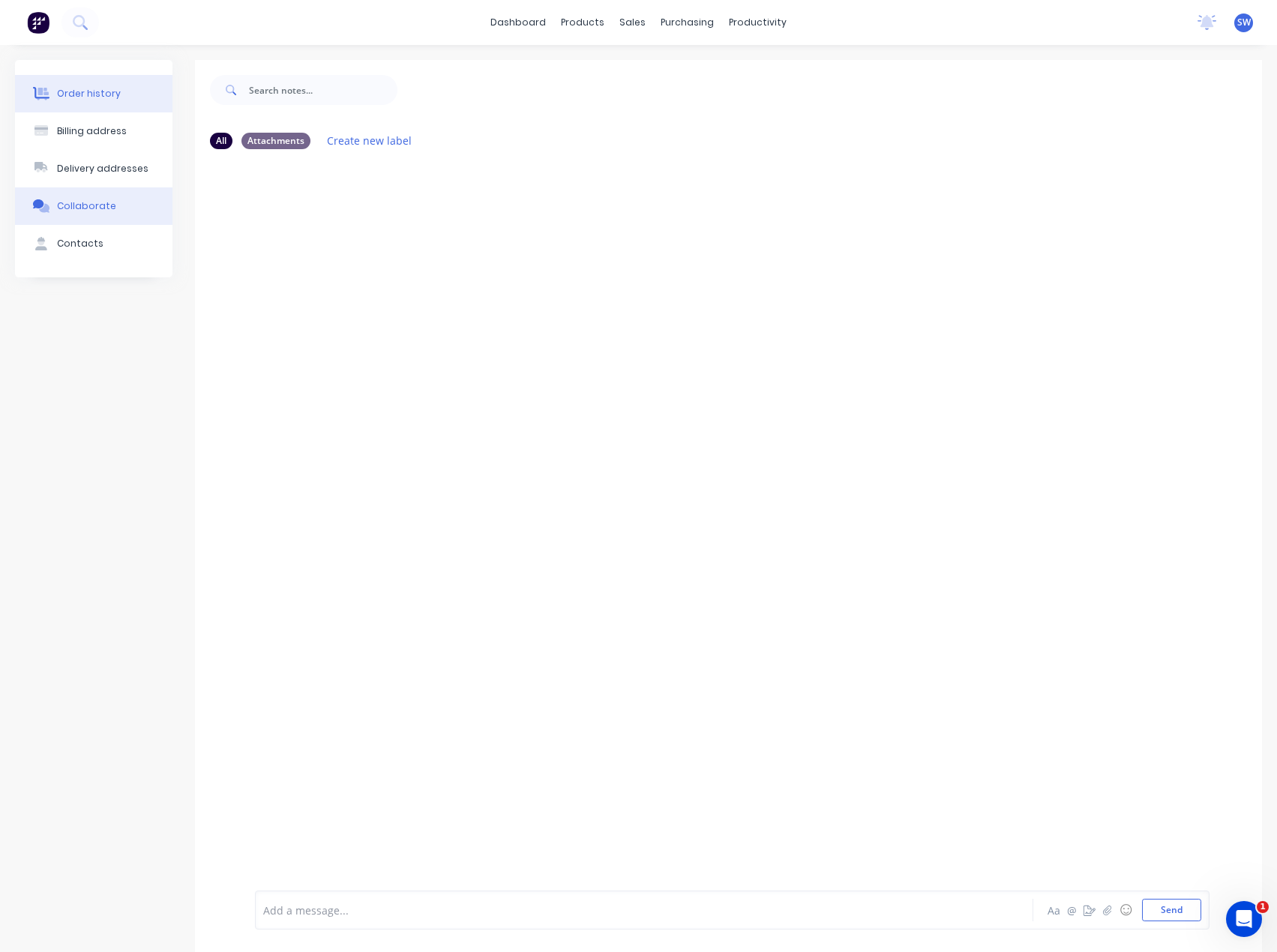
click at [87, 90] on div "Order history" at bounding box center [88, 93] width 64 height 13
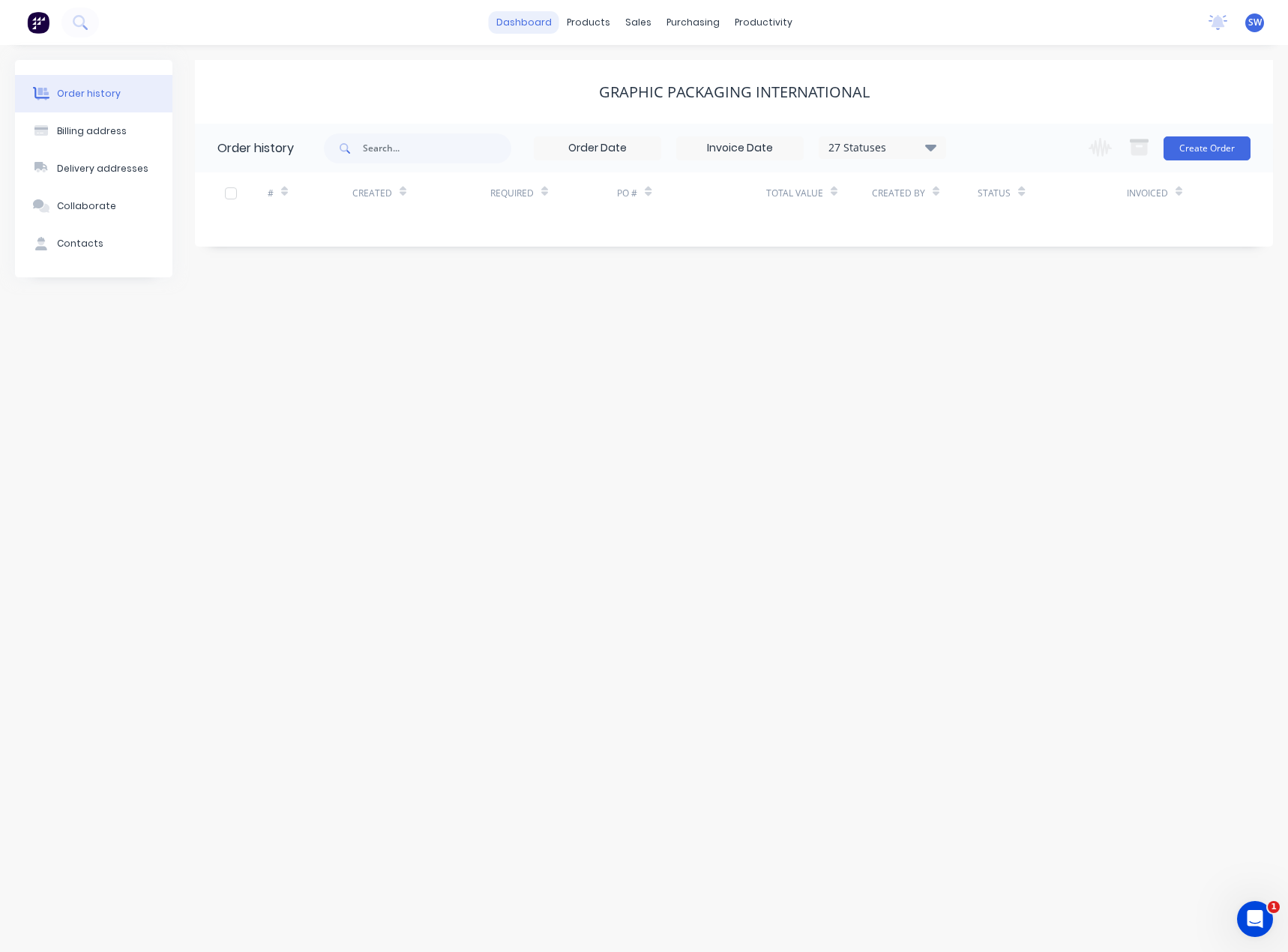
click at [529, 18] on link "dashboard" at bounding box center [524, 23] width 70 height 23
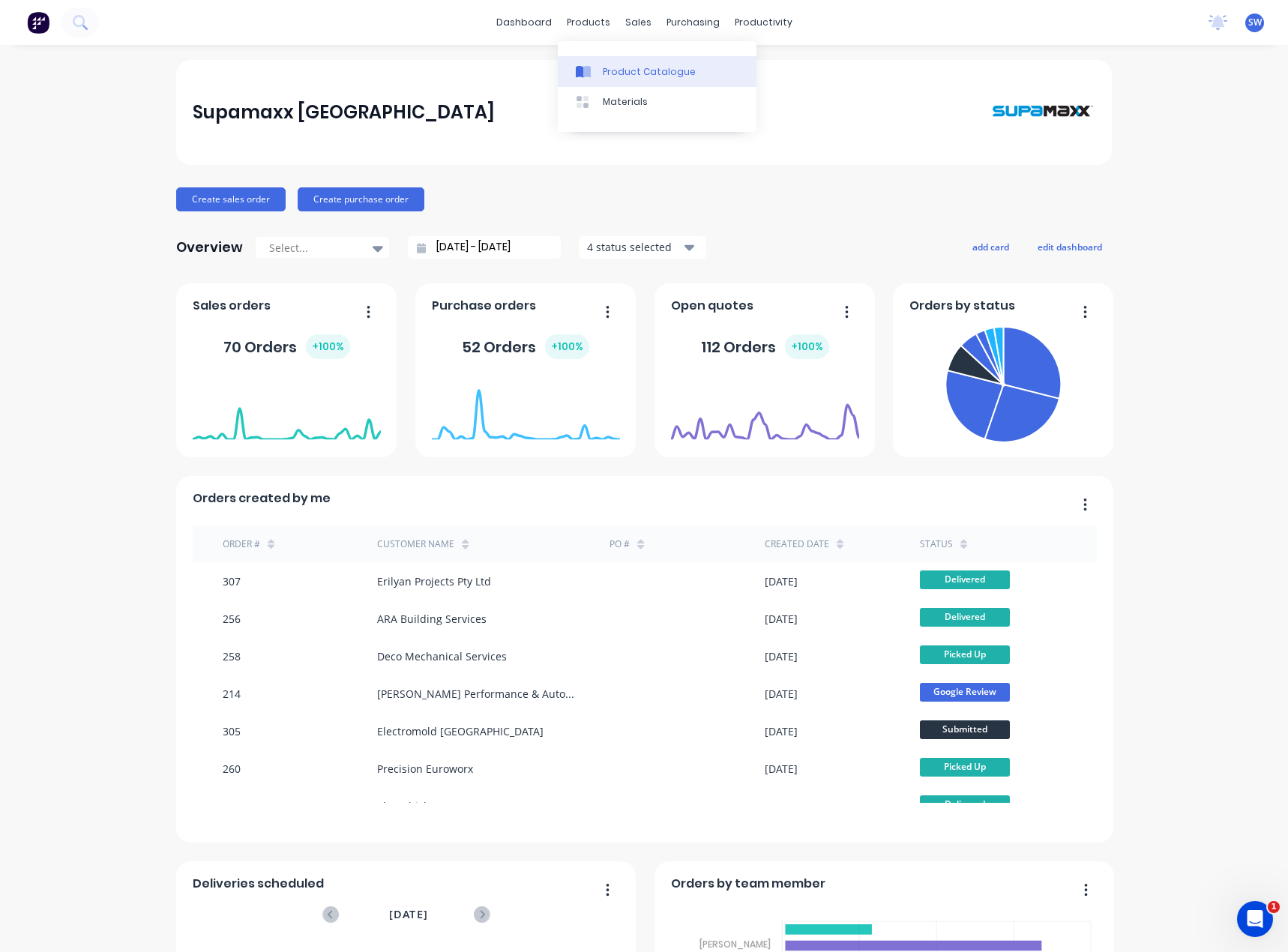
click at [601, 77] on link "Product Catalogue" at bounding box center [657, 71] width 199 height 30
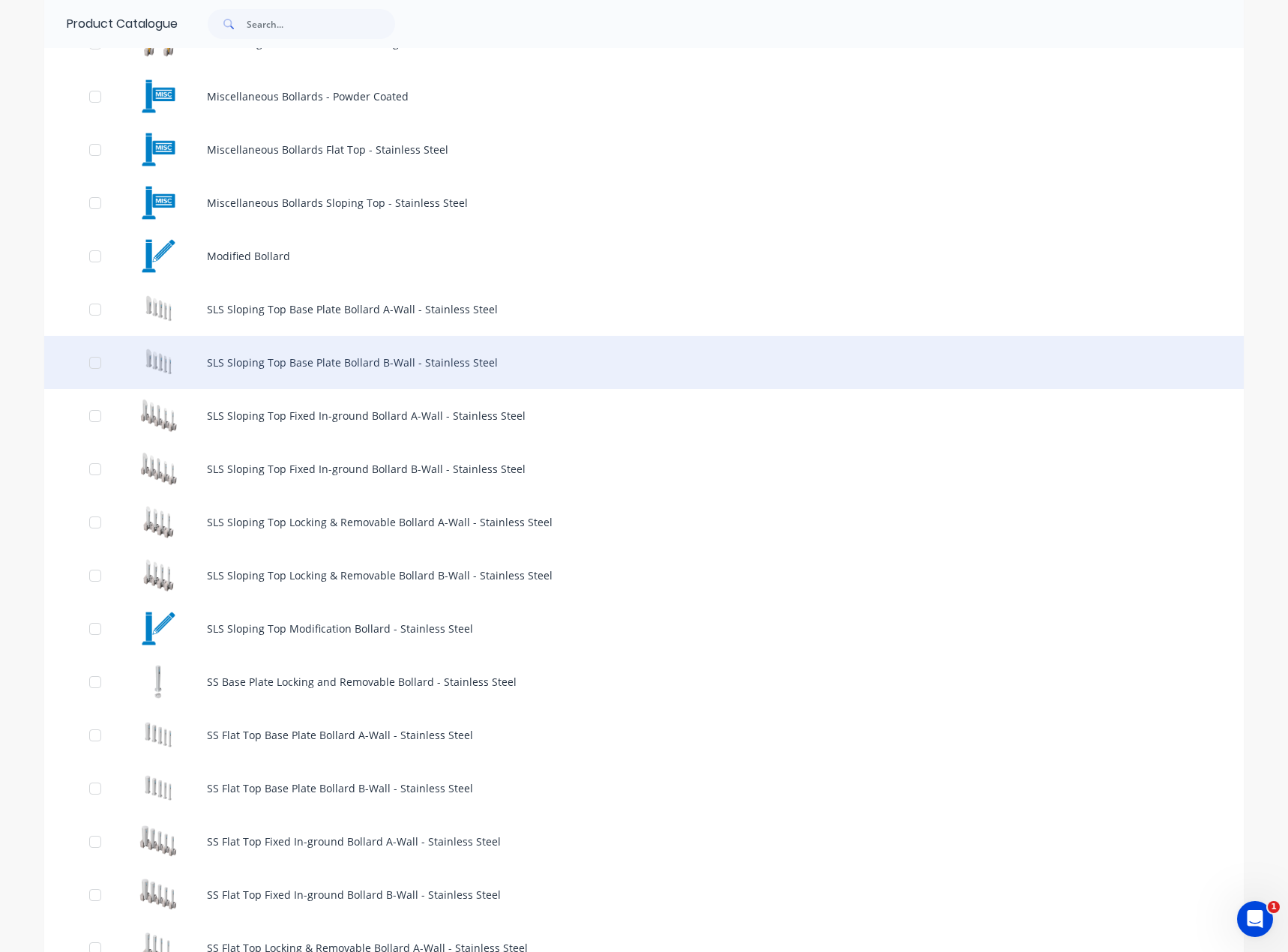
scroll to position [749, 0]
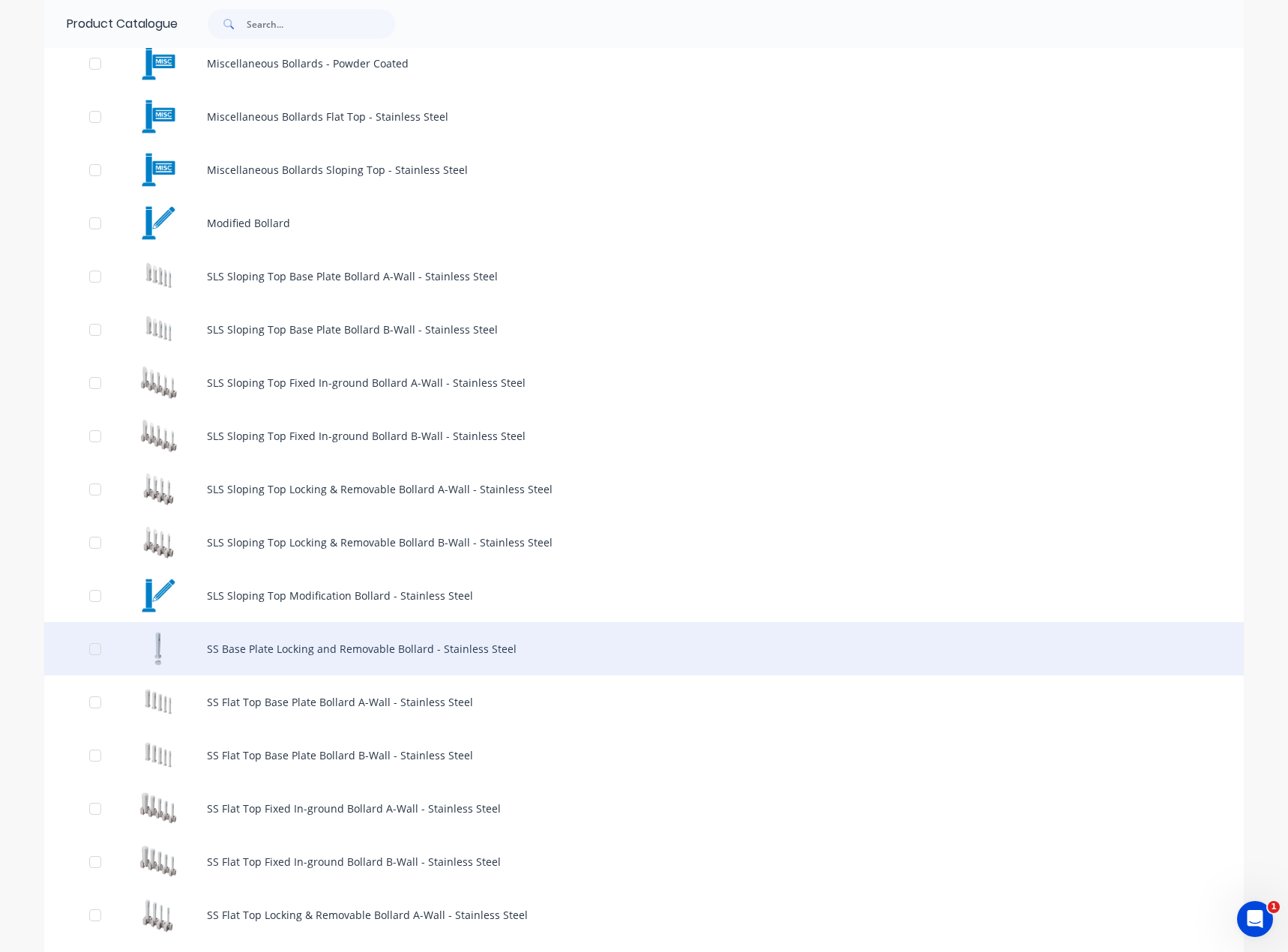
click at [462, 656] on div "SS Base Plate Locking and Removable Bollard - Stainless Steel" at bounding box center [644, 649] width 1200 height 53
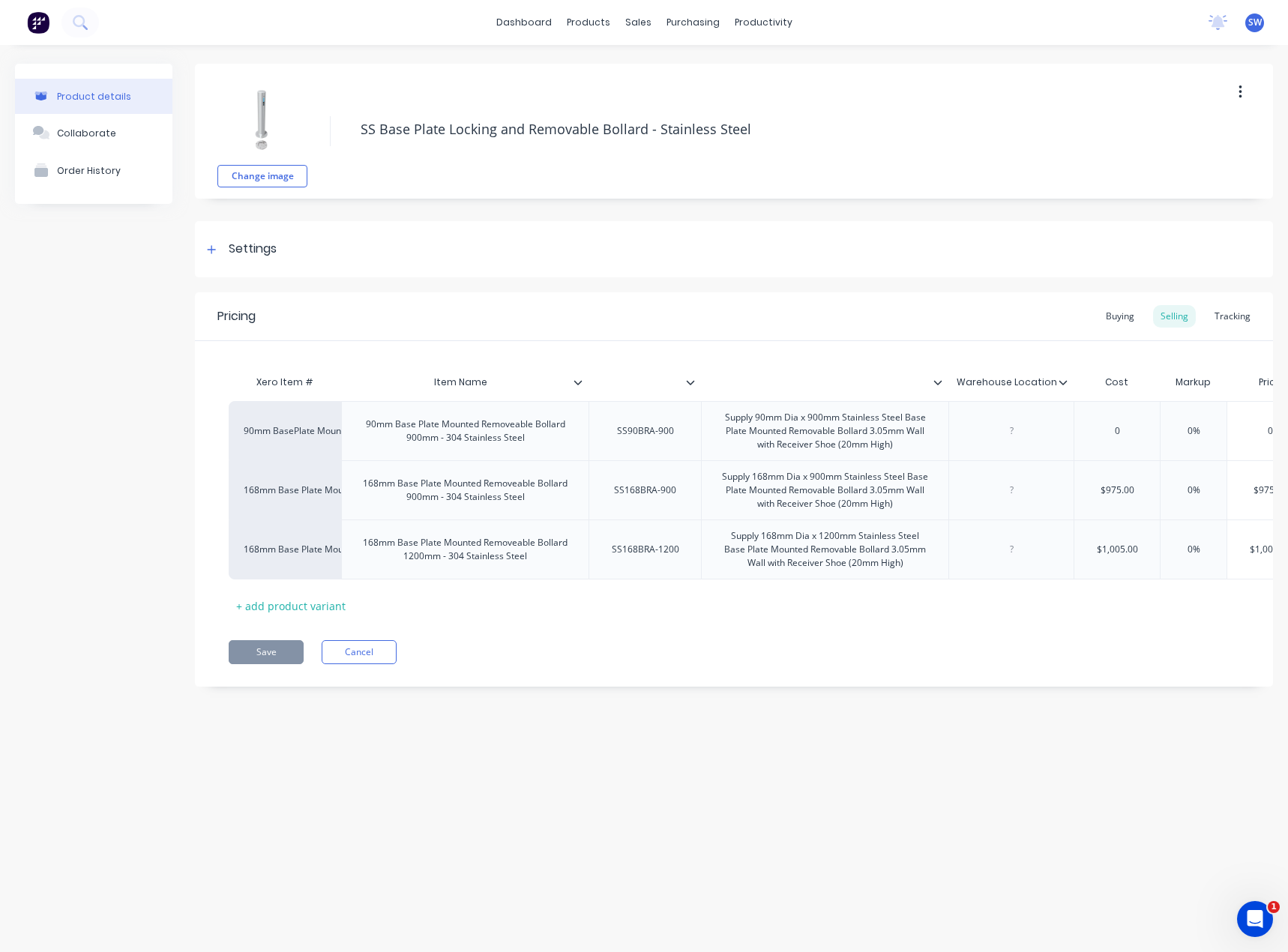
type textarea "x"
click at [343, 665] on button "Cancel" at bounding box center [359, 651] width 75 height 24
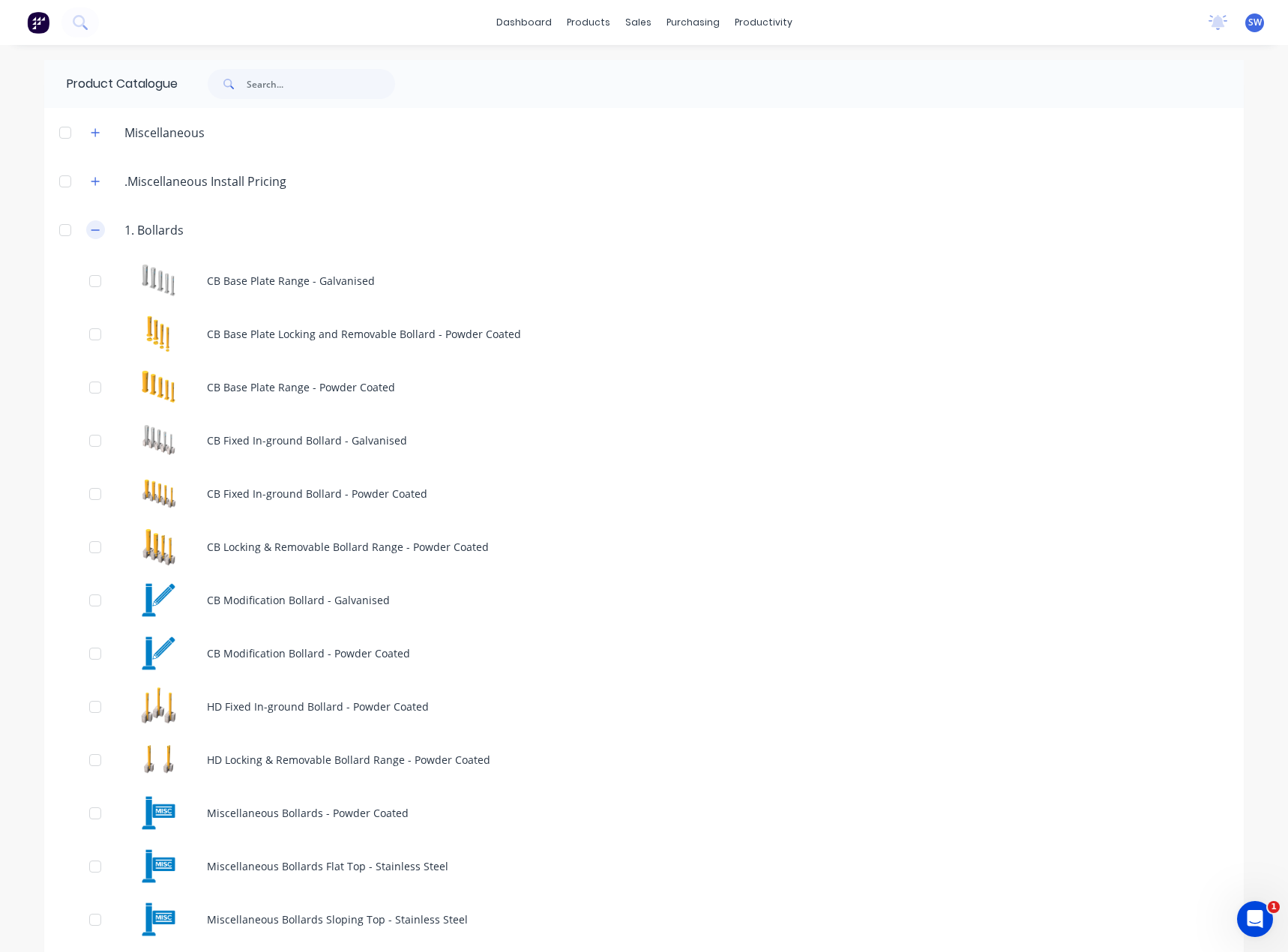
click at [91, 230] on icon "button" at bounding box center [95, 229] width 9 height 1
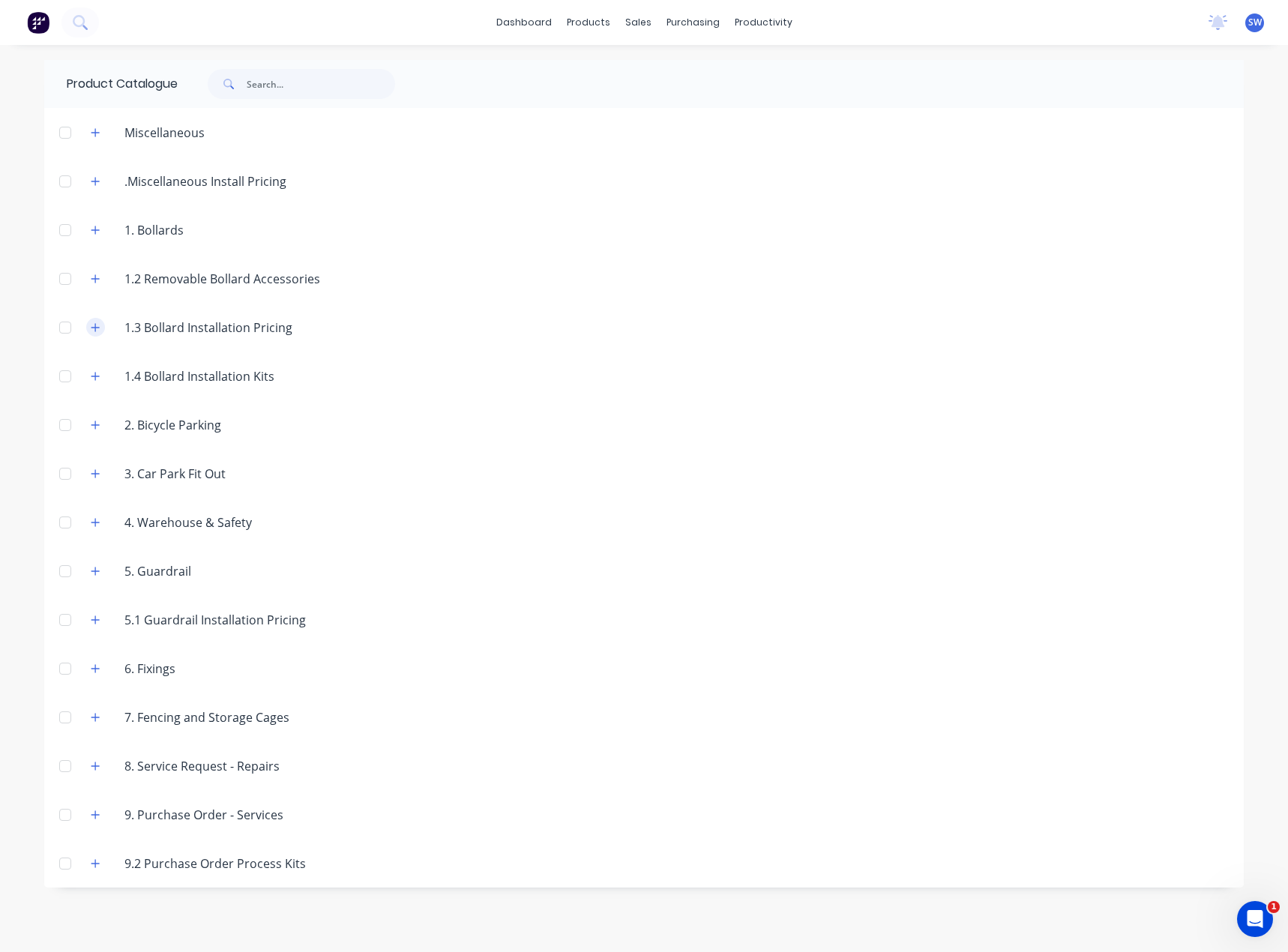
click at [99, 328] on icon "button" at bounding box center [95, 327] width 9 height 9
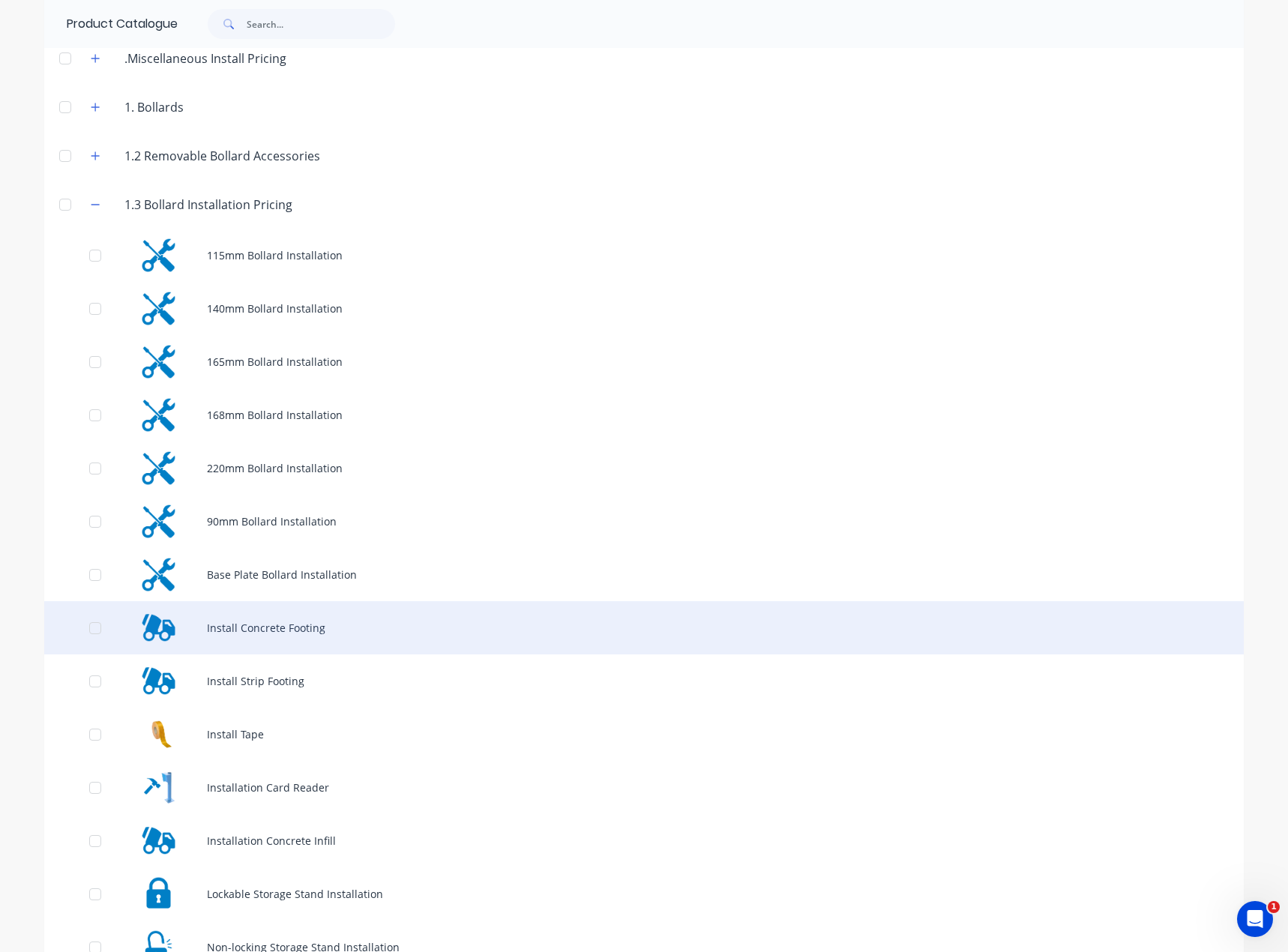
scroll to position [150, 0]
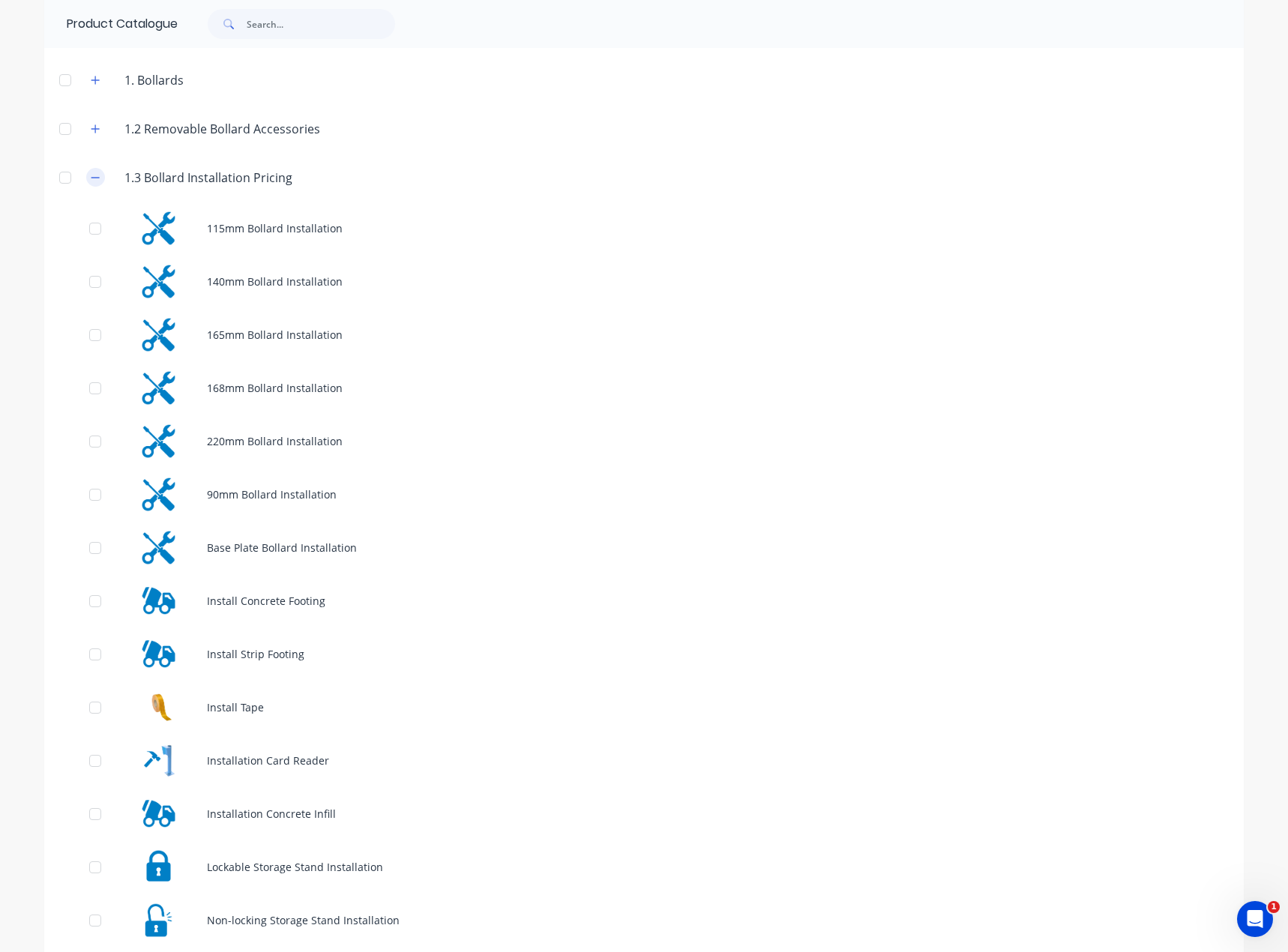
click at [95, 183] on button "button" at bounding box center [96, 178] width 19 height 19
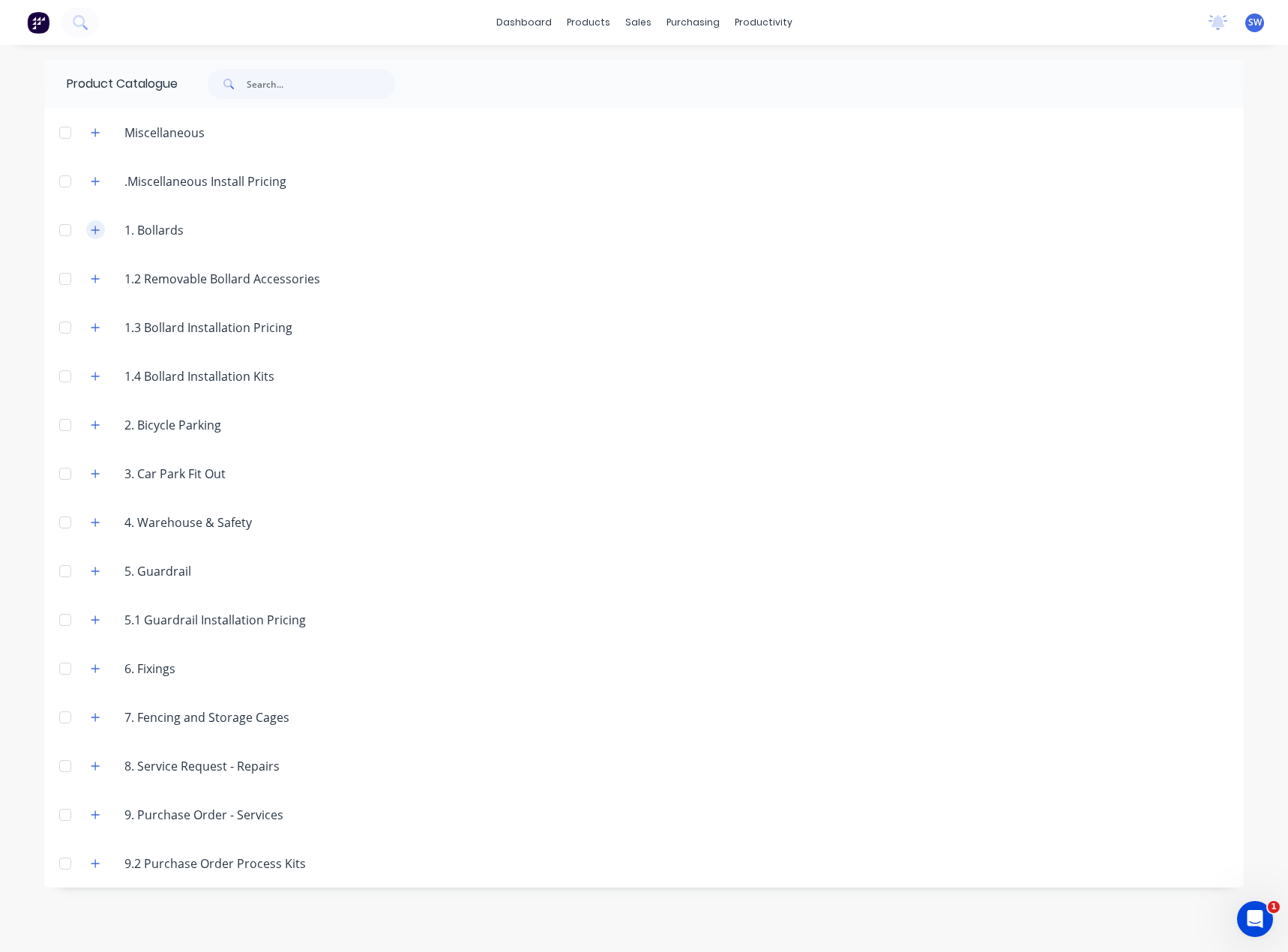
click at [91, 229] on icon "button" at bounding box center [94, 230] width 9 height 10
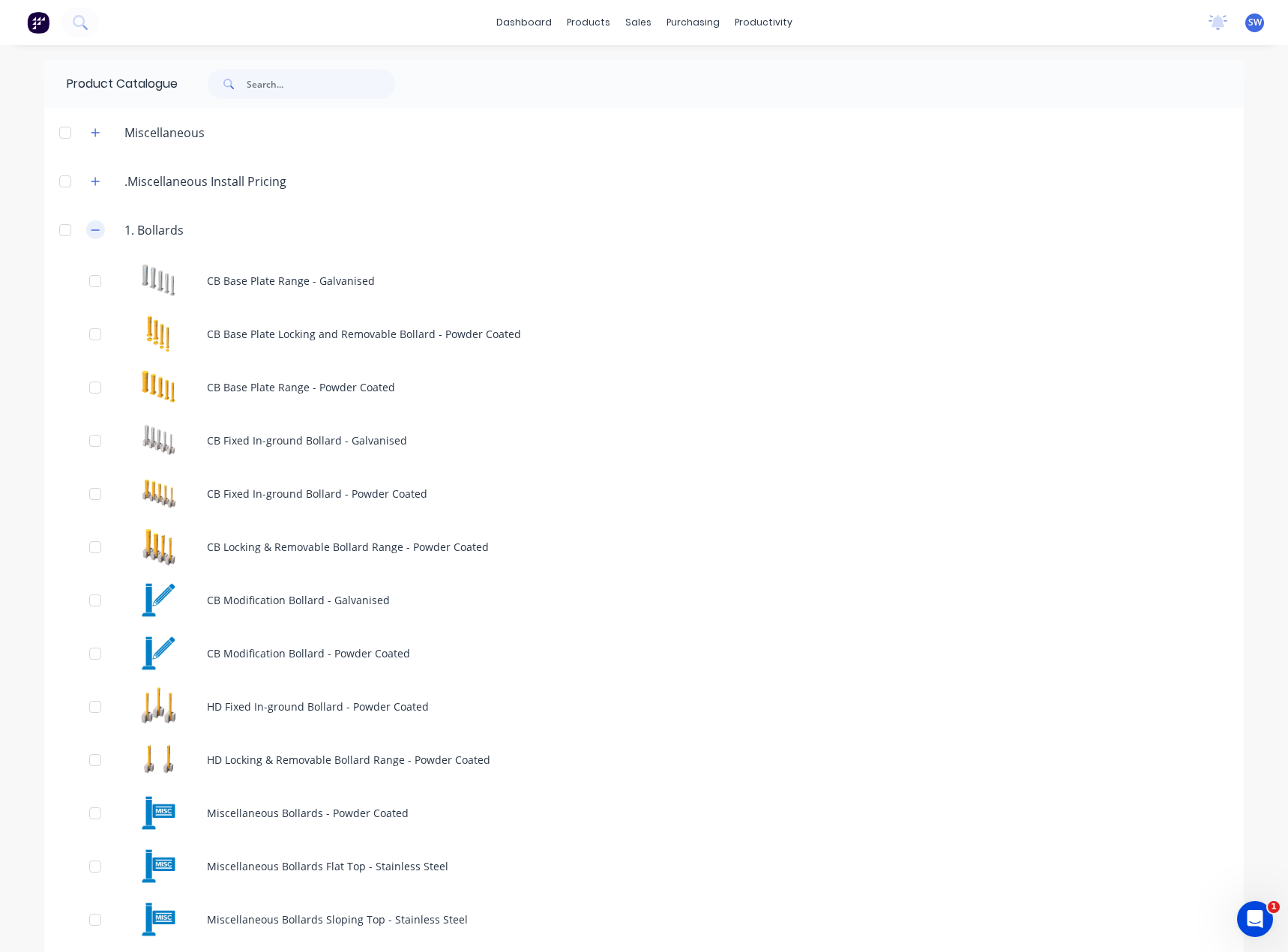
click at [90, 225] on icon "button" at bounding box center [94, 230] width 9 height 10
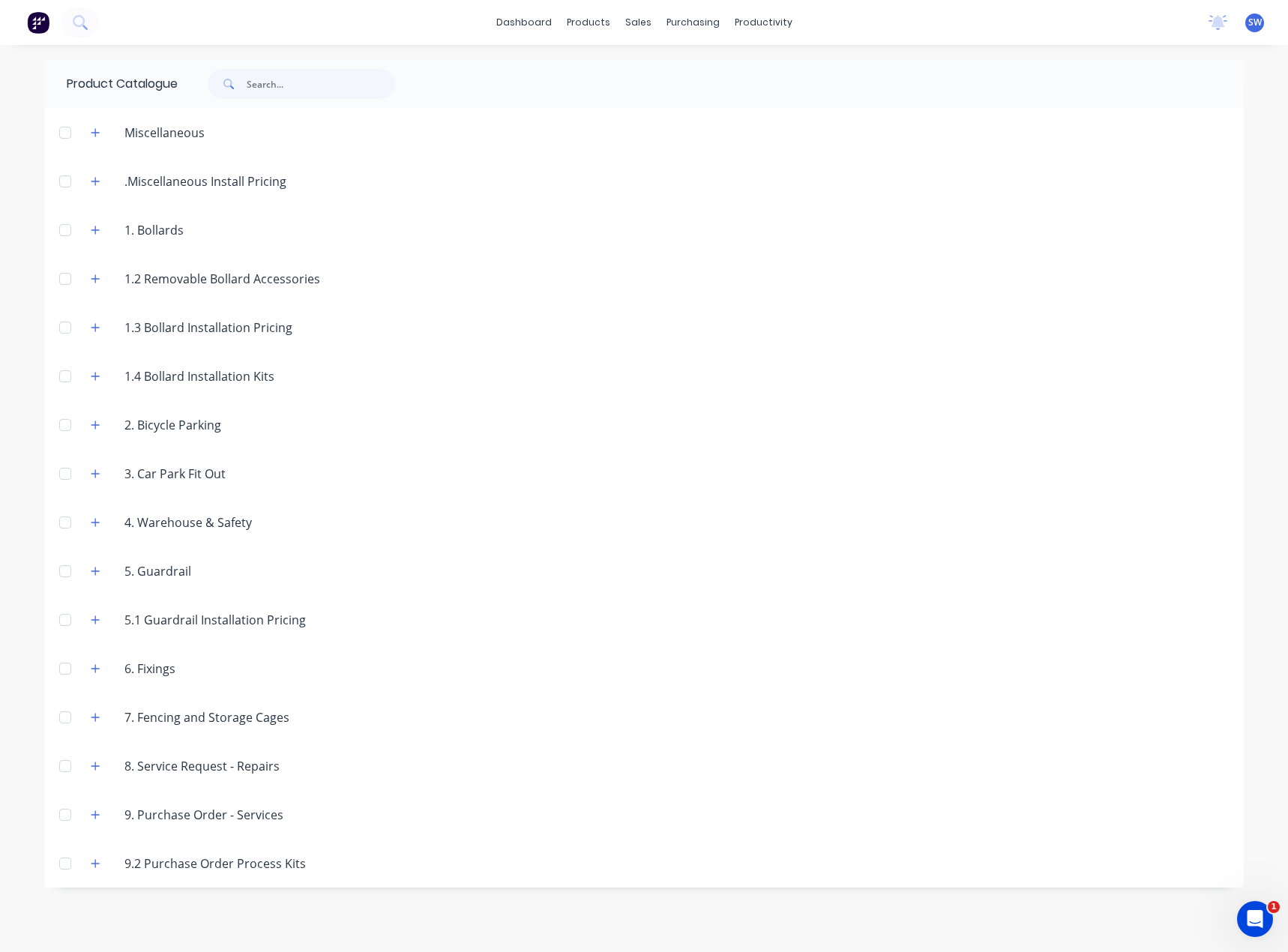
click at [1254, 24] on span "SW" at bounding box center [1256, 23] width 13 height 13
click at [1129, 190] on div "Sign out" at bounding box center [1127, 188] width 41 height 13
